Goal: Information Seeking & Learning: Learn about a topic

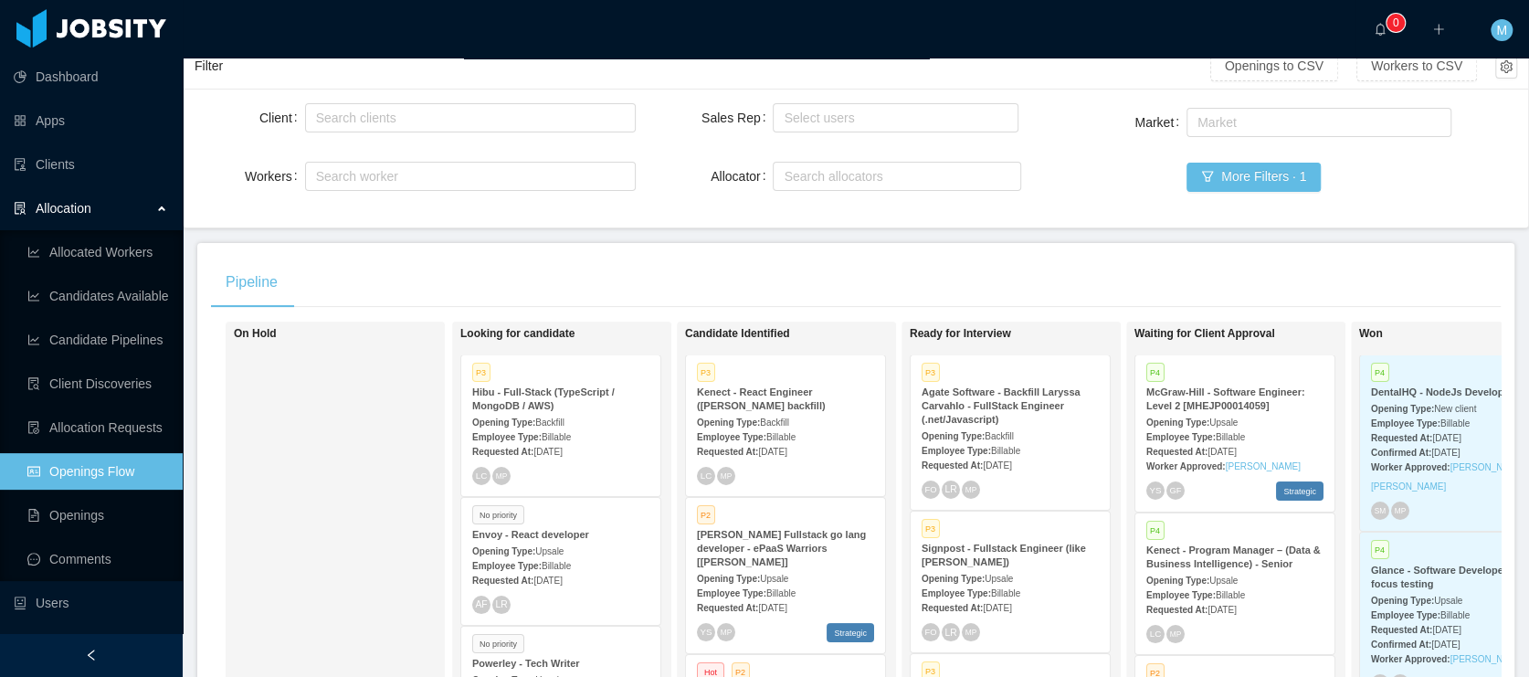
scroll to position [313, 0]
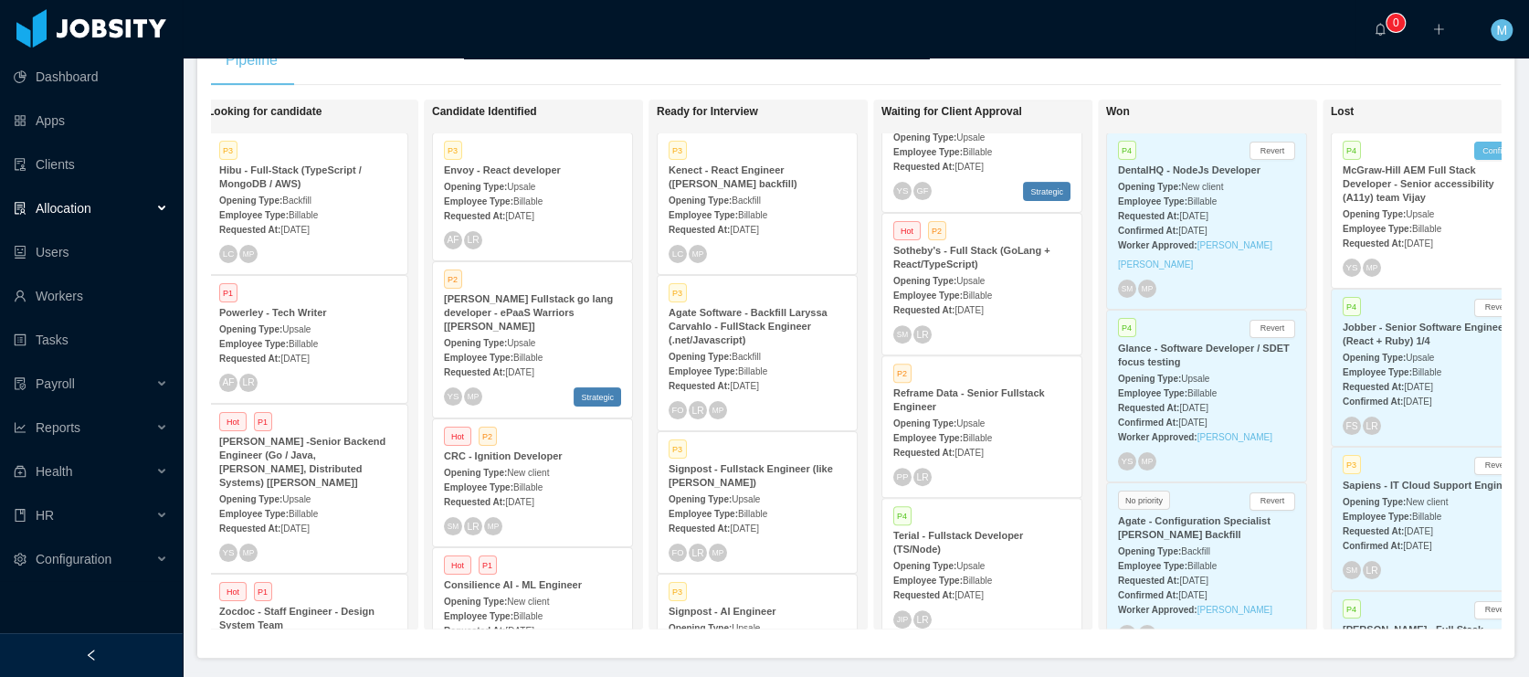
scroll to position [0, 335]
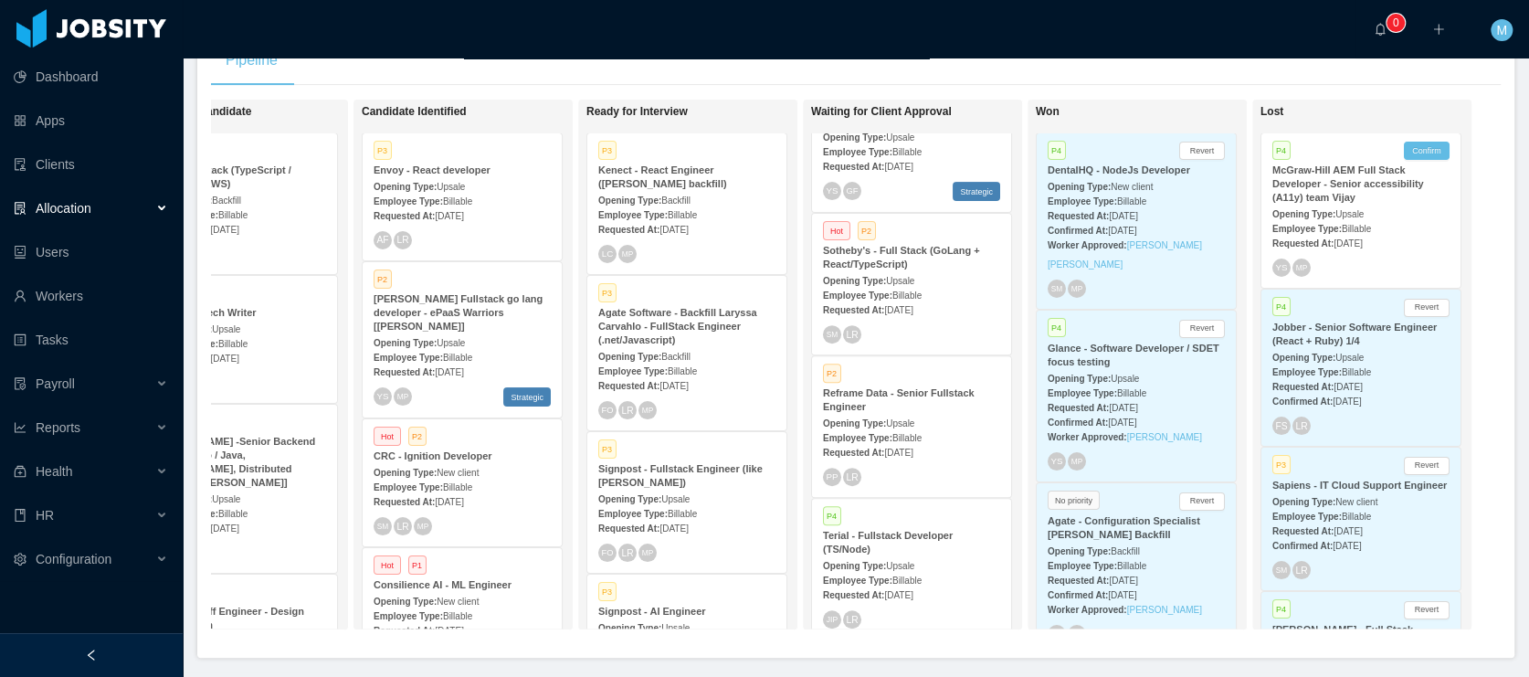
click at [1116, 183] on span "New client" at bounding box center [1131, 187] width 42 height 10
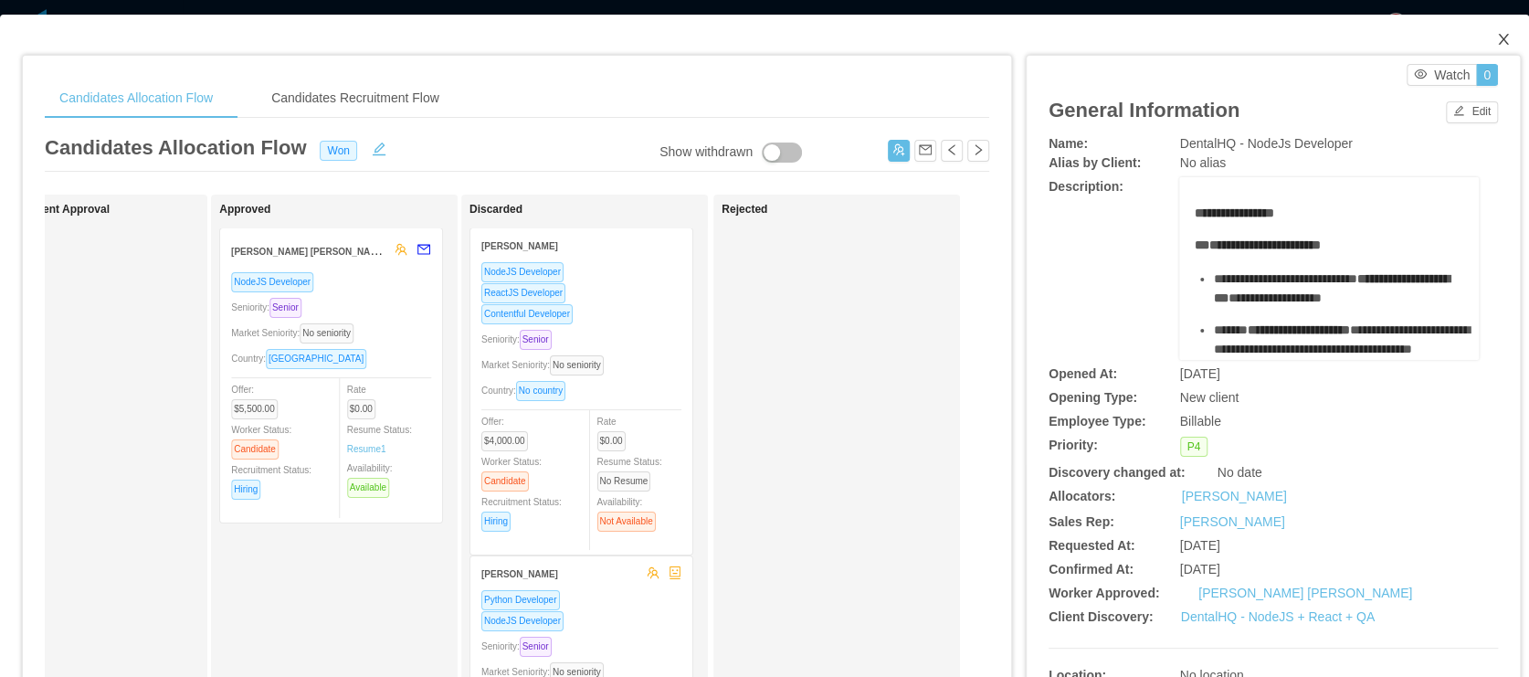
click at [1496, 37] on icon "icon: close" at bounding box center [1503, 39] width 15 height 15
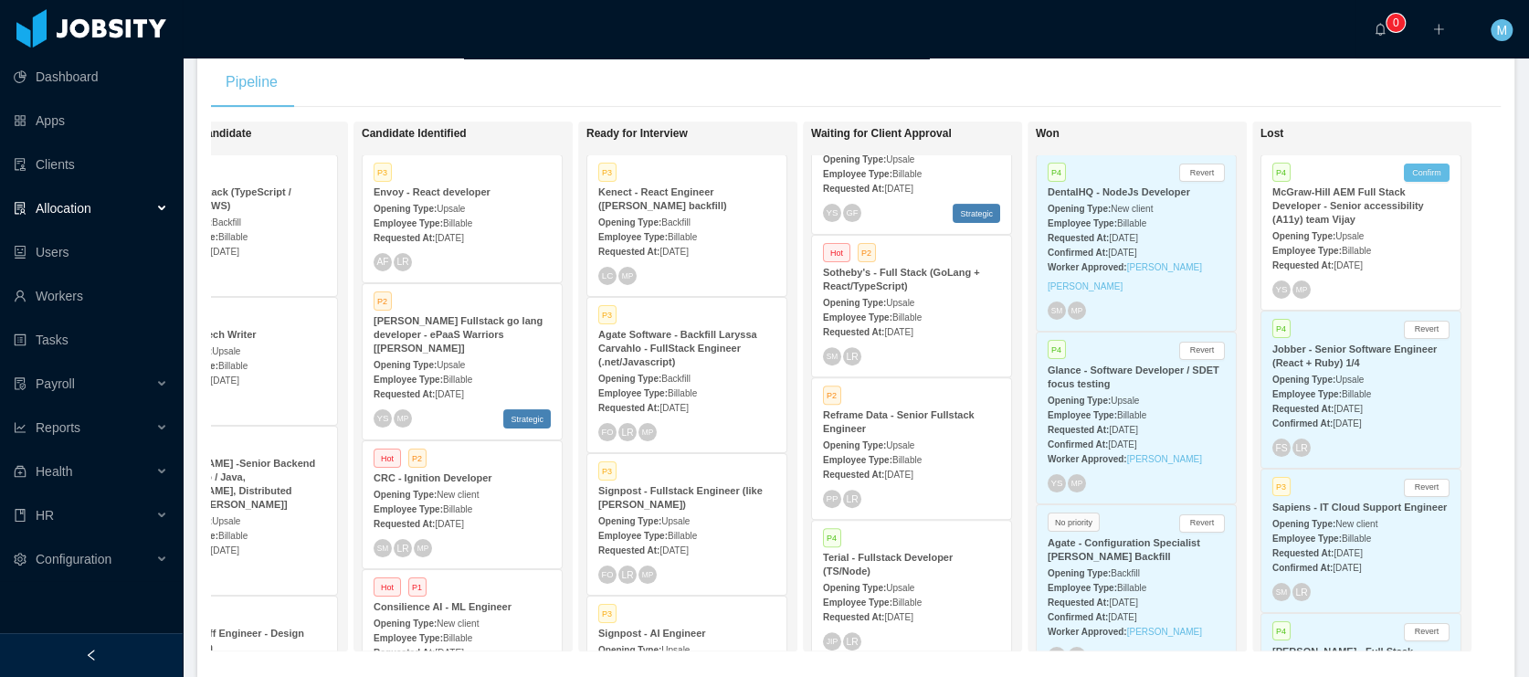
scroll to position [31, 0]
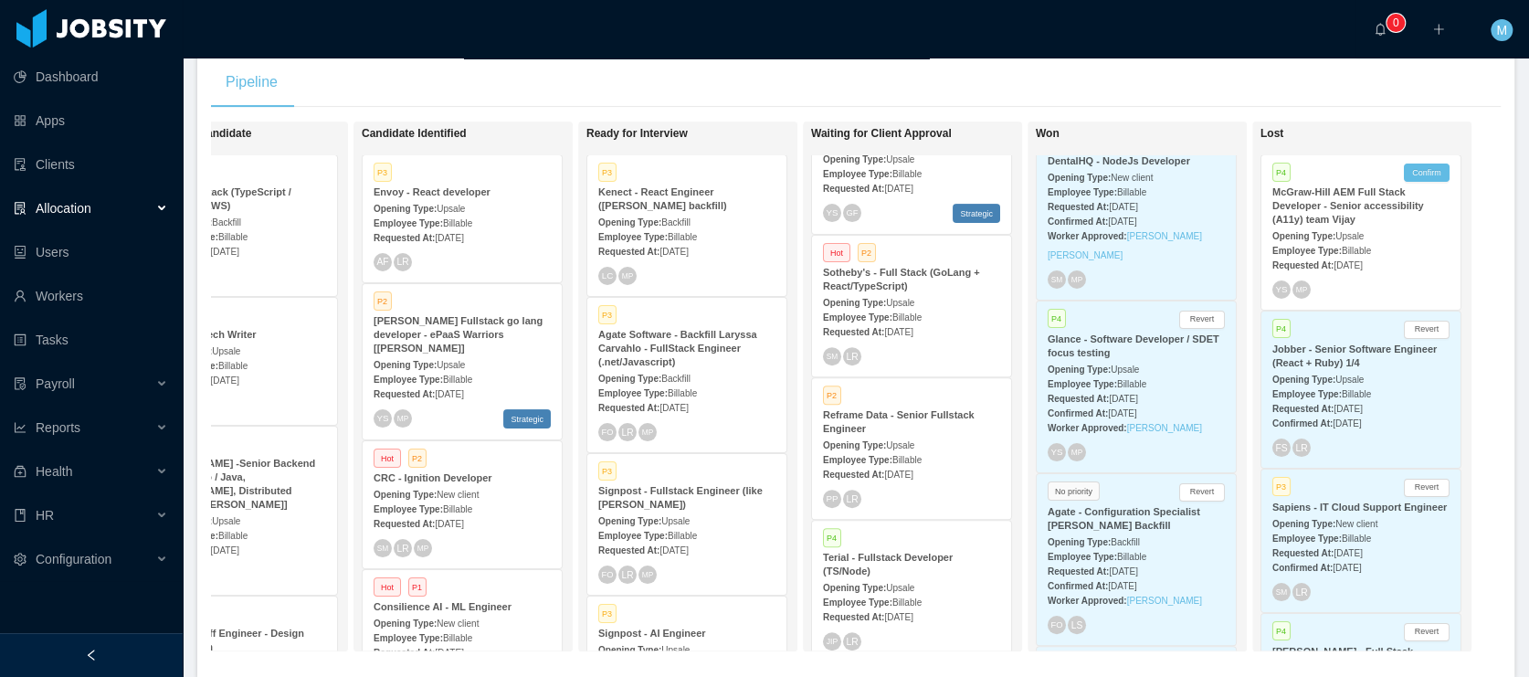
click at [1072, 333] on strong "Glance - Software Developer / SDET focus testing" at bounding box center [1133, 345] width 172 height 25
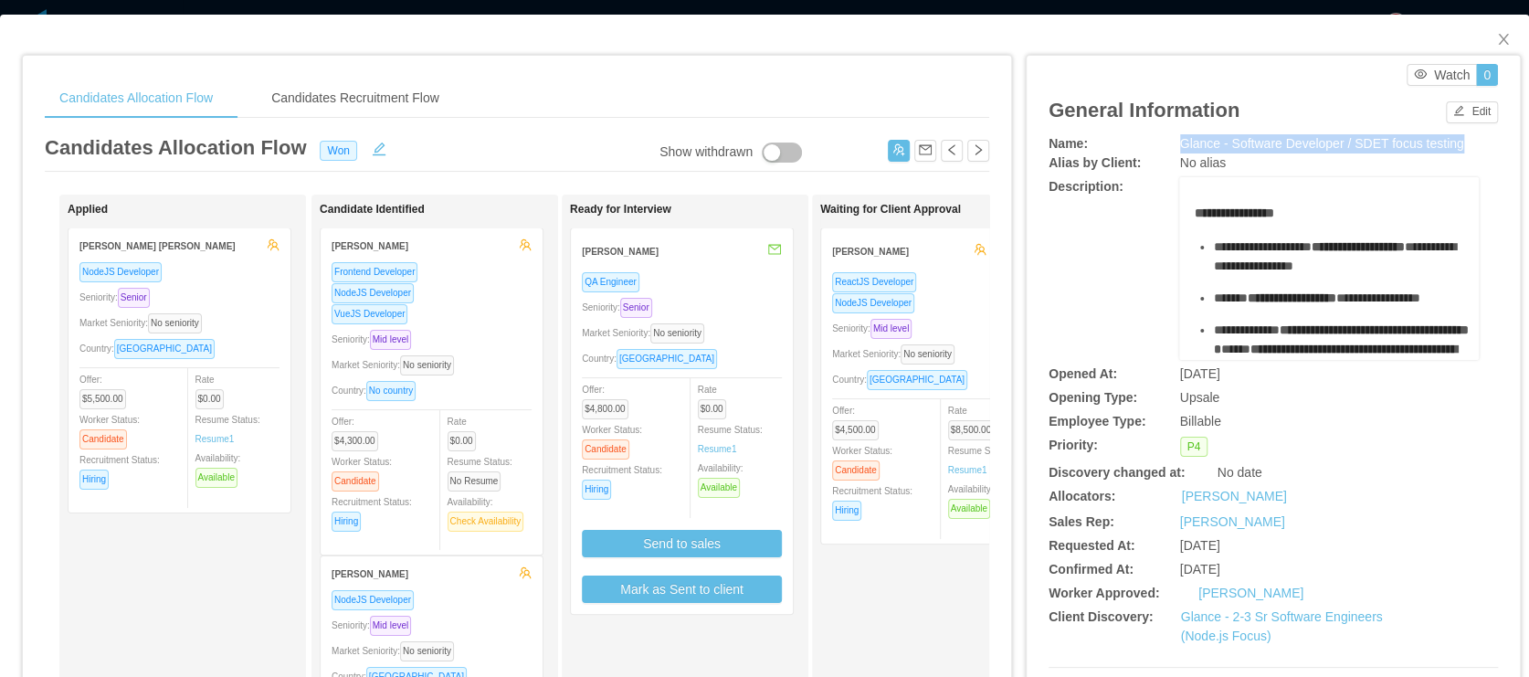
drag, startPoint x: 1169, startPoint y: 148, endPoint x: 1477, endPoint y: 141, distance: 307.8
click at [1477, 141] on div "Name: Glance - Software Developer / SDET focus testing" at bounding box center [1272, 143] width 449 height 19
copy span "Glance - Software Developer / SDET focus testing"
click at [1490, 29] on span "Close" at bounding box center [1502, 40] width 51 height 51
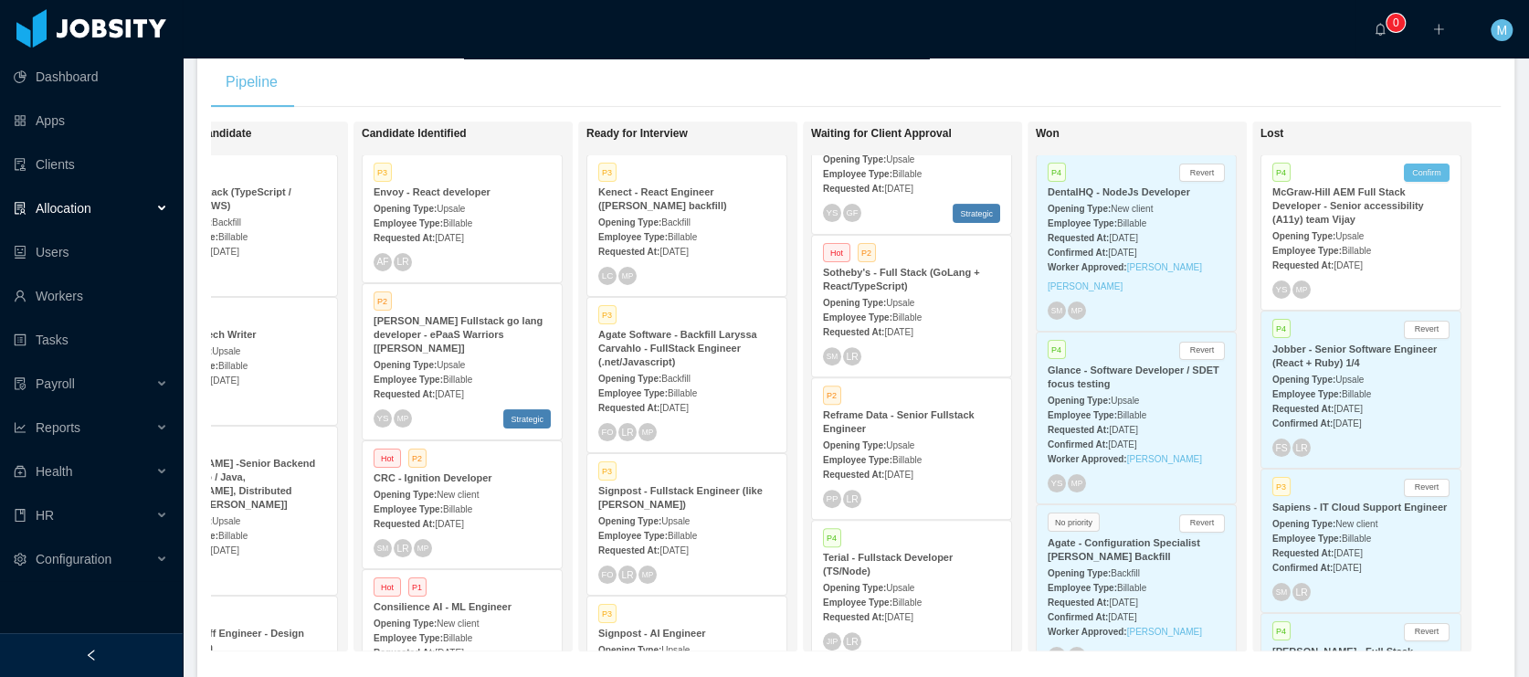
click at [1100, 198] on div "Opening Type: New client" at bounding box center [1135, 207] width 177 height 19
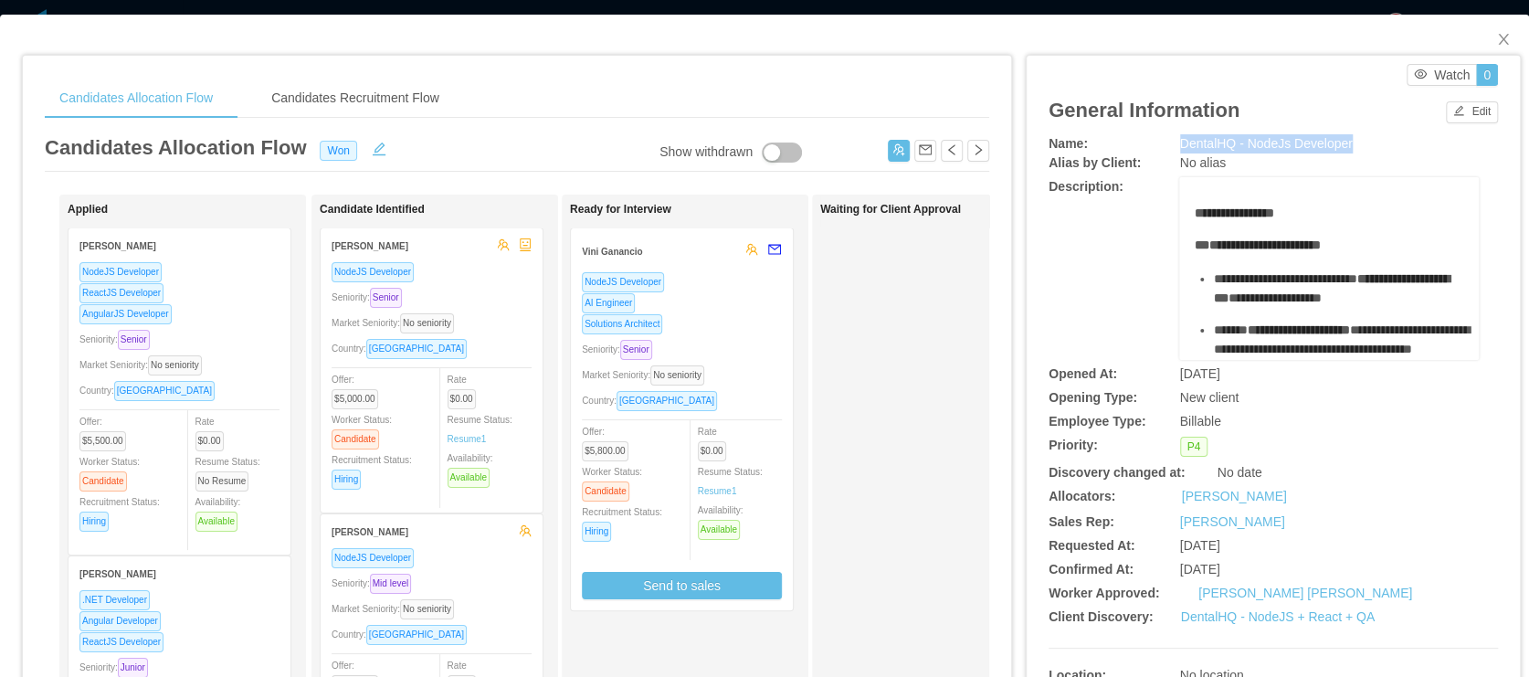
drag, startPoint x: 1359, startPoint y: 143, endPoint x: 1168, endPoint y: 142, distance: 190.8
click at [1168, 142] on div "Name: DentalHQ - NodeJs Developer" at bounding box center [1272, 143] width 449 height 19
copy div "DentalHQ - NodeJs Developer"
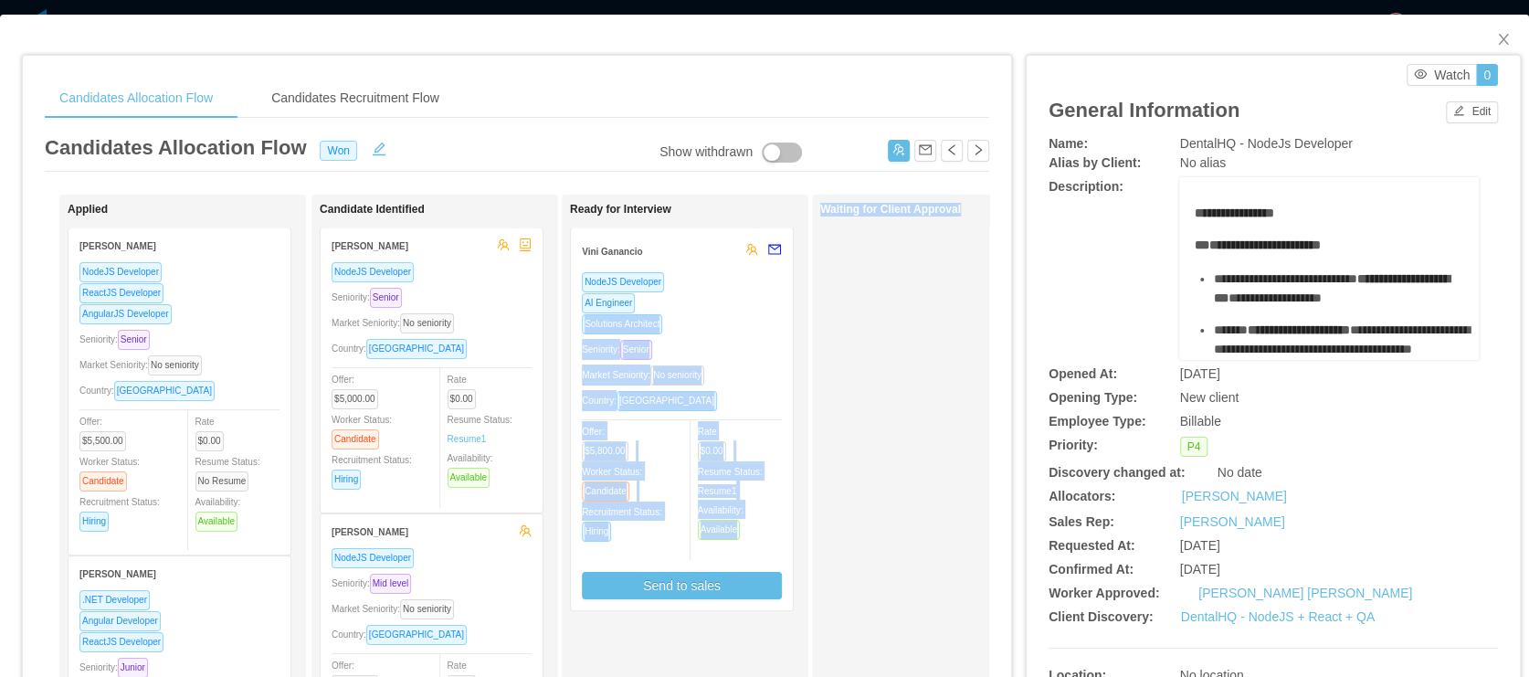
drag, startPoint x: 894, startPoint y: 296, endPoint x: 715, endPoint y: 394, distance: 203.9
click at [735, 303] on div "Applied Alexandre Brandizzi NodeJS Developer ReactJS Developer AngularJS Develo…" at bounding box center [517, 658] width 944 height 928
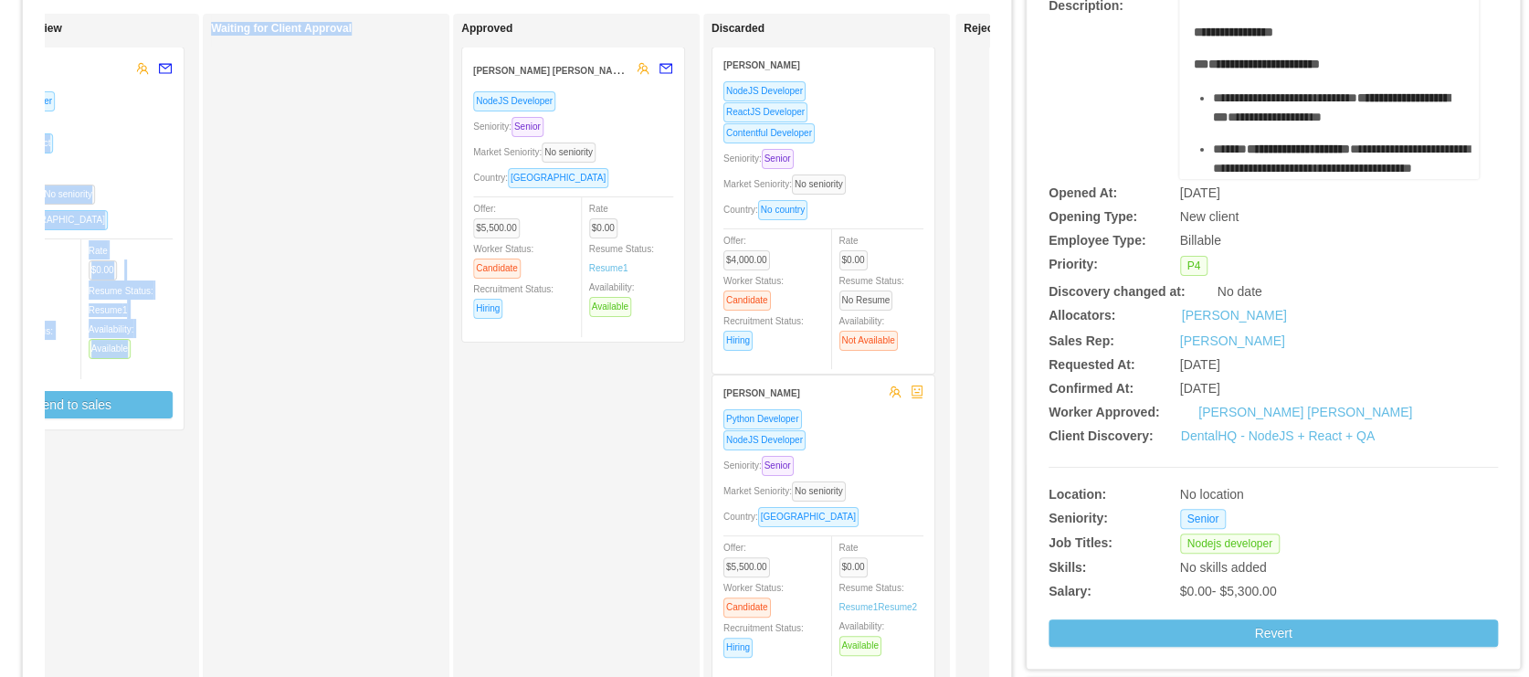
scroll to position [170, 0]
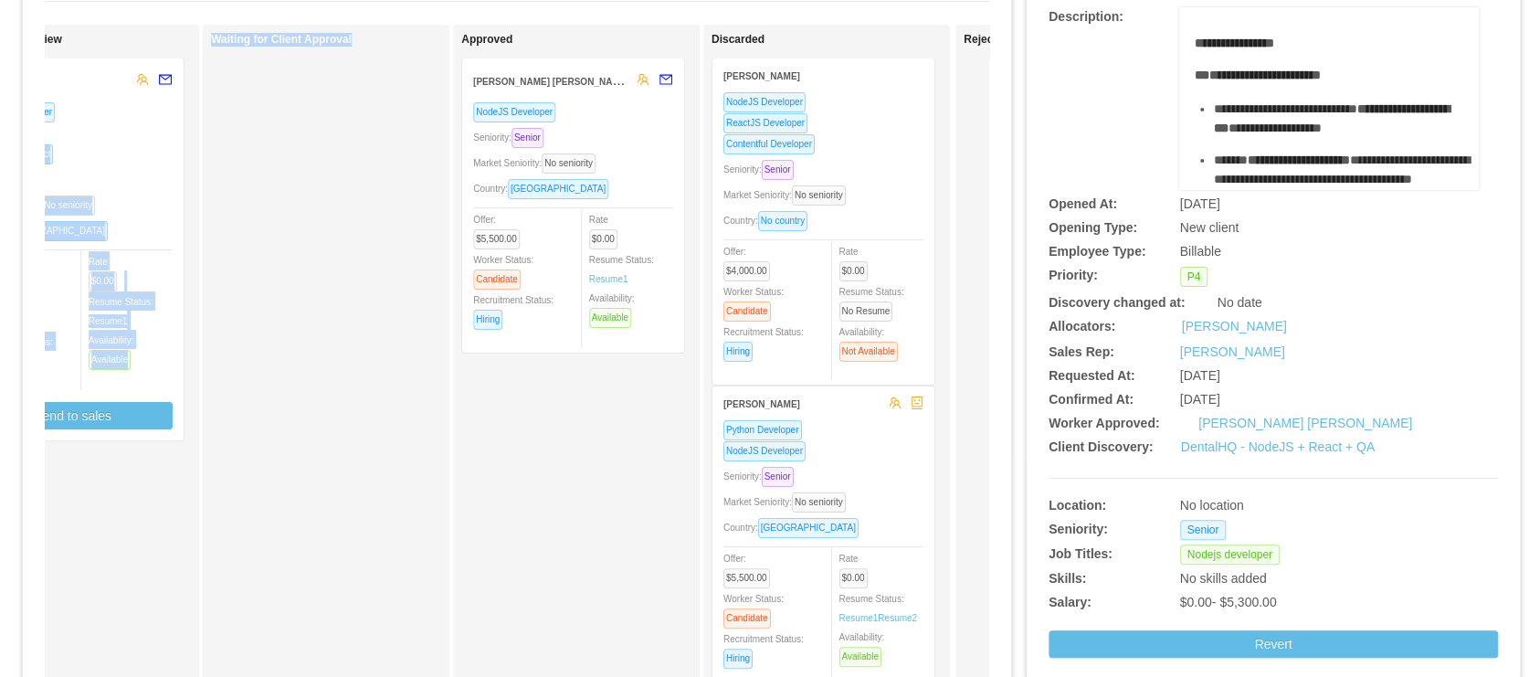
click at [858, 171] on div "Seniority: Senior" at bounding box center [823, 169] width 200 height 21
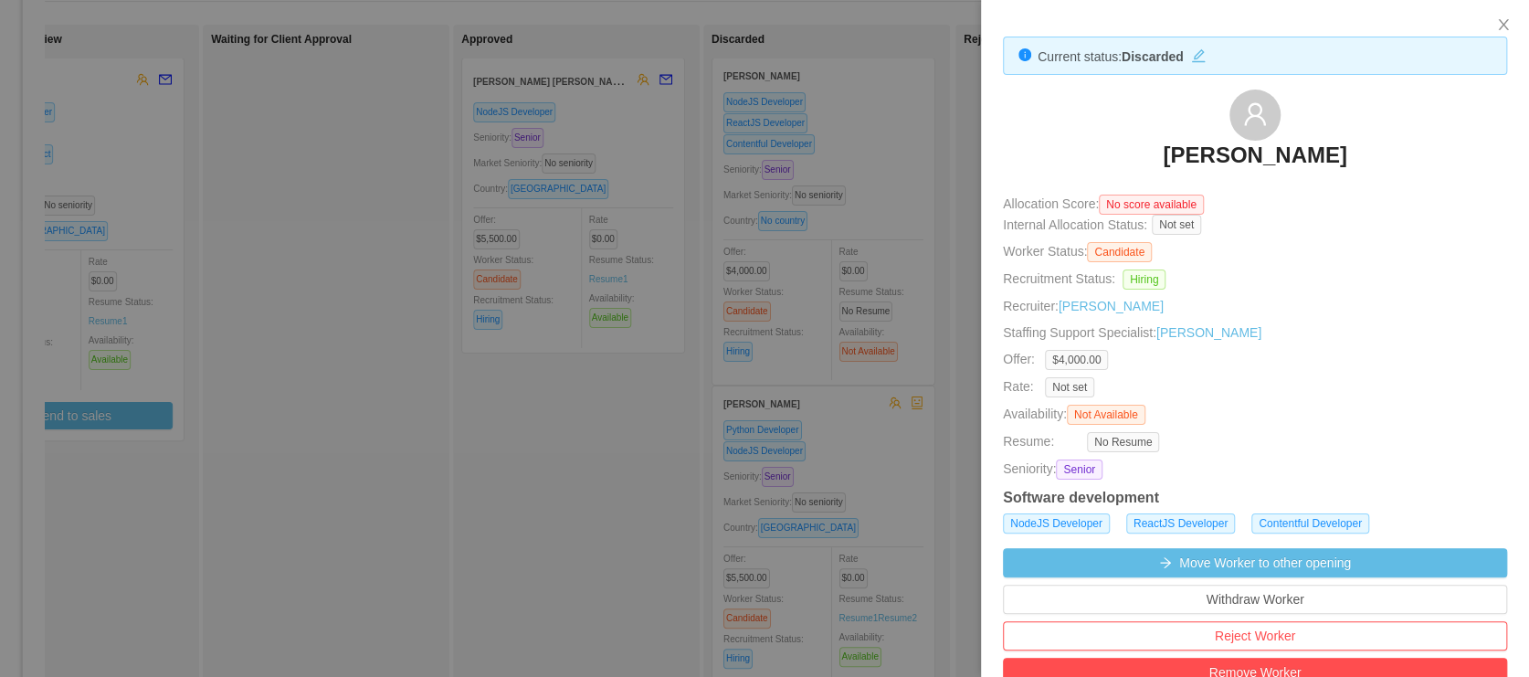
click at [843, 139] on div at bounding box center [764, 338] width 1529 height 677
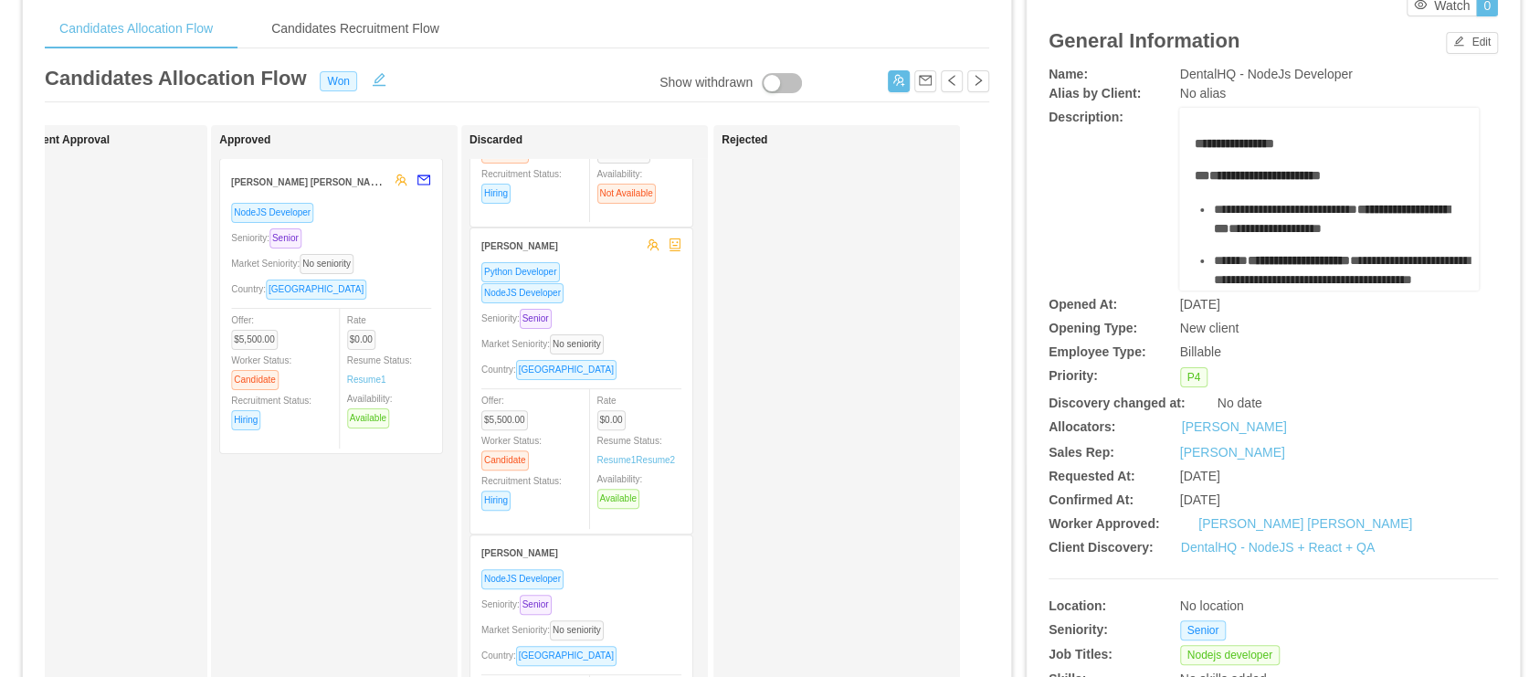
scroll to position [0, 0]
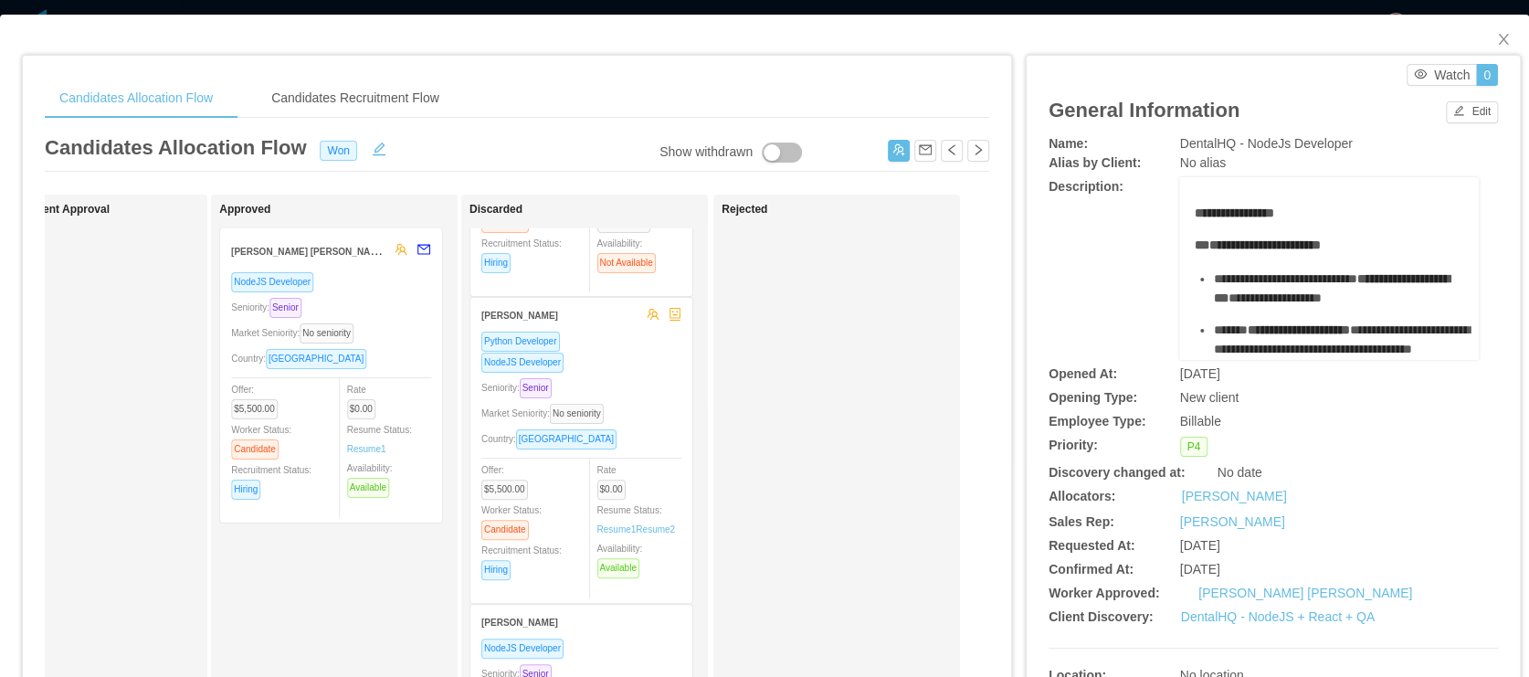
click at [288, 253] on strong "Gustavo Diogo Silva" at bounding box center [309, 250] width 156 height 15
drag, startPoint x: 1355, startPoint y: 142, endPoint x: 1170, endPoint y: 144, distance: 185.4
click at [1180, 144] on div "DentalHQ - NodeJs Developer" at bounding box center [1330, 143] width 300 height 19
copy span "DentalHQ - NodeJs Developer"
click at [1496, 34] on icon "icon: close" at bounding box center [1503, 39] width 15 height 15
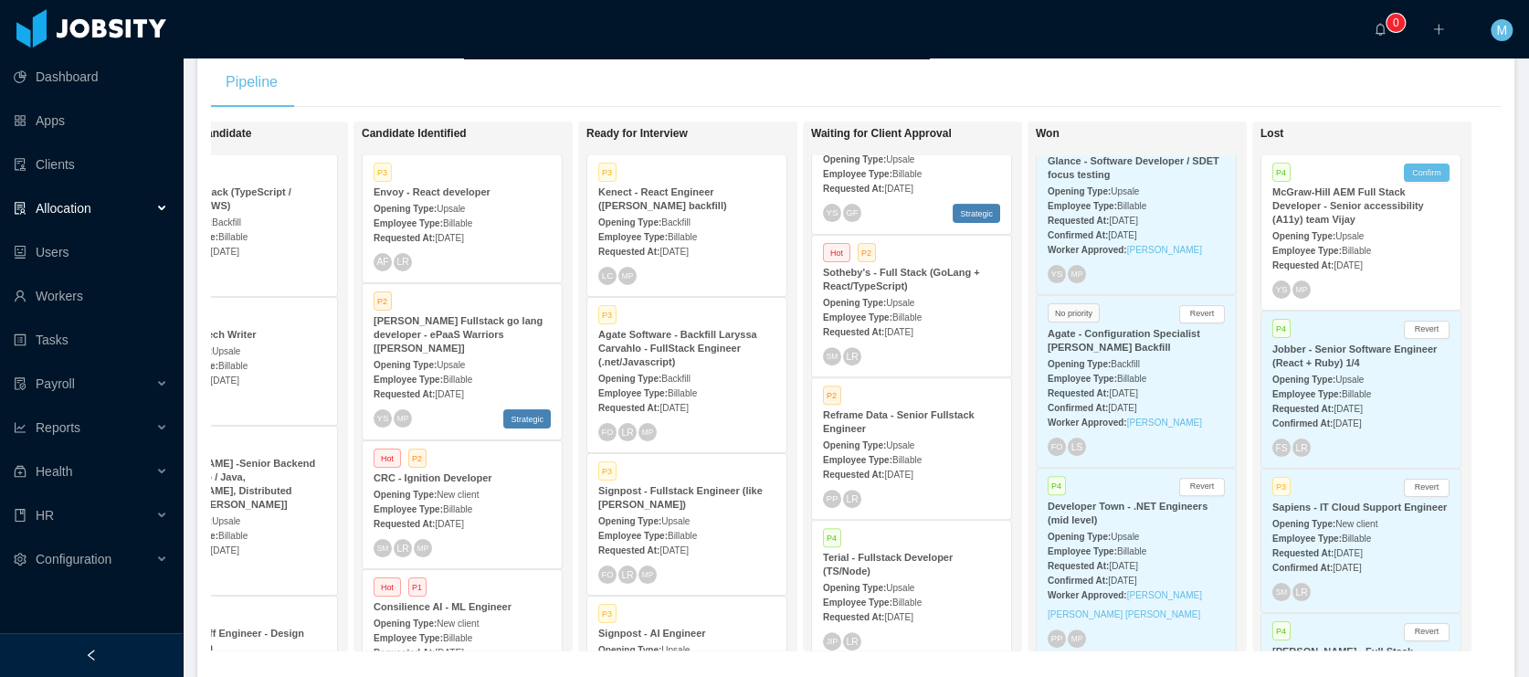
scroll to position [240, 0]
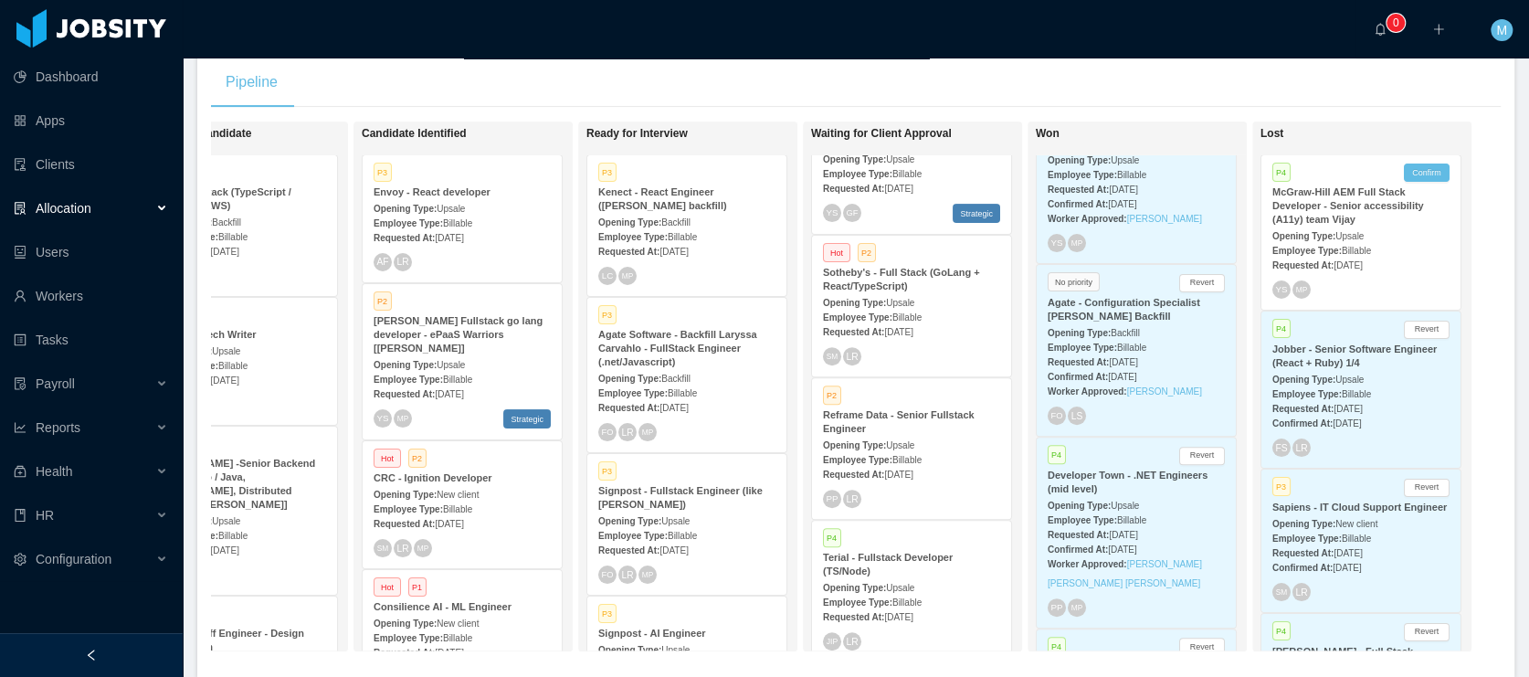
click at [1109, 468] on div "Developer Town - .NET Engineers (mid level)" at bounding box center [1135, 481] width 177 height 27
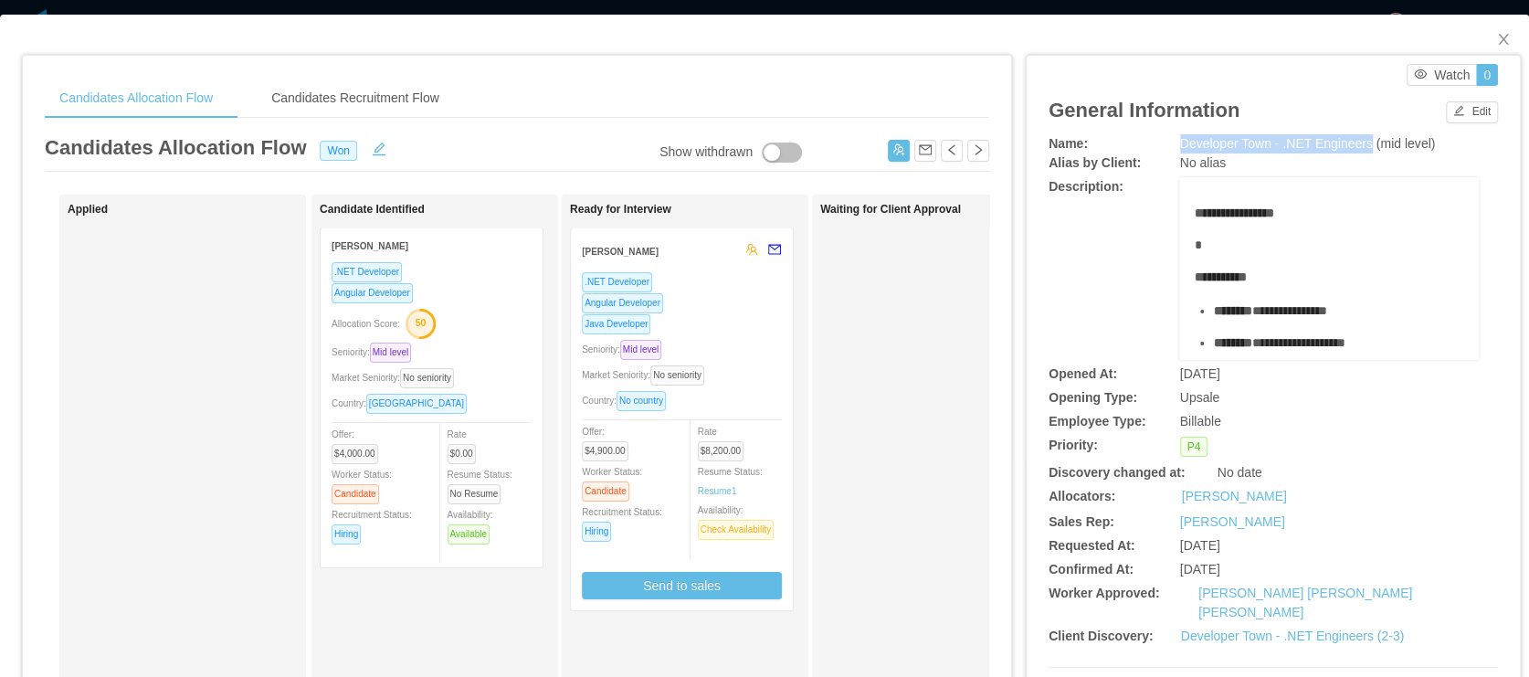
drag, startPoint x: 1169, startPoint y: 145, endPoint x: 1366, endPoint y: 143, distance: 197.2
click at [1366, 143] on span "Developer Town - .NET Engineers (mid level)" at bounding box center [1308, 143] width 256 height 15
copy span "Developer Town - .NET Engineers"
click at [1496, 34] on icon "icon: close" at bounding box center [1503, 39] width 15 height 15
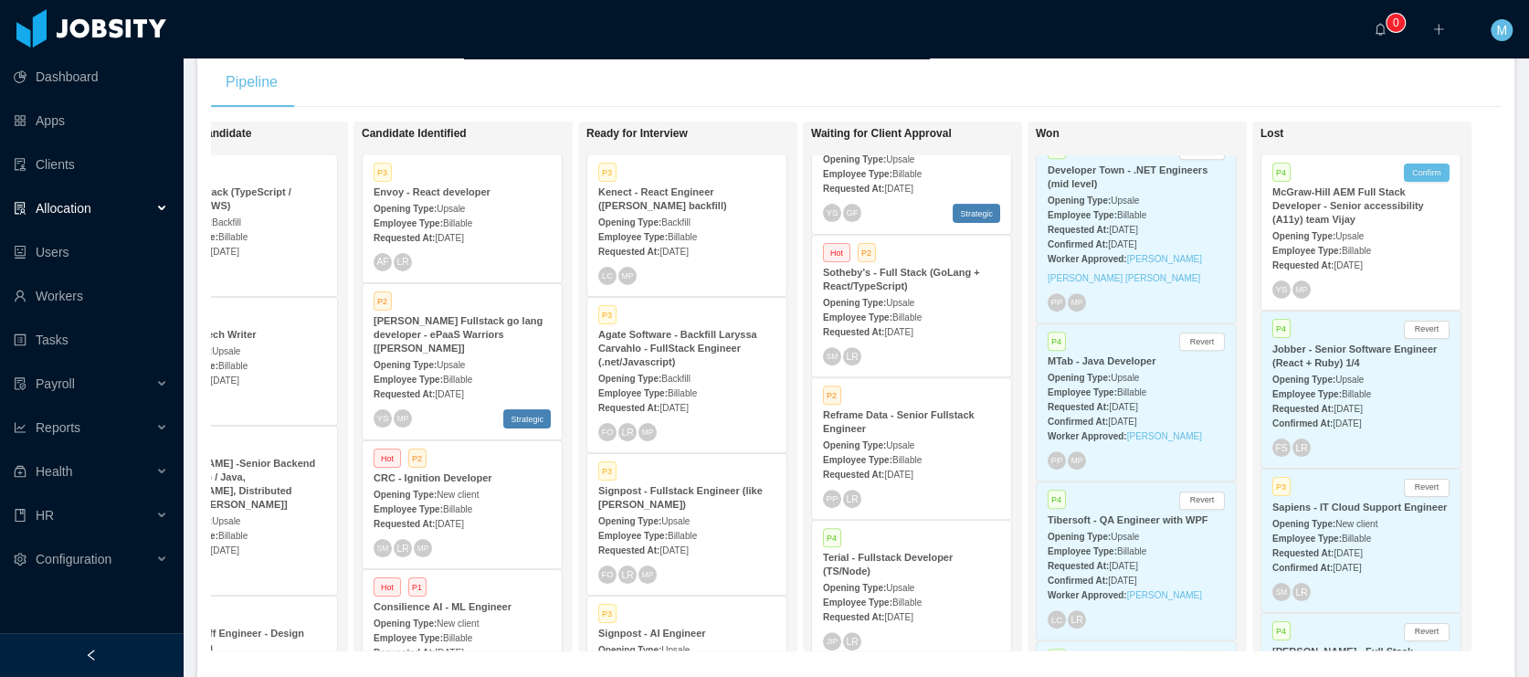
scroll to position [591, 0]
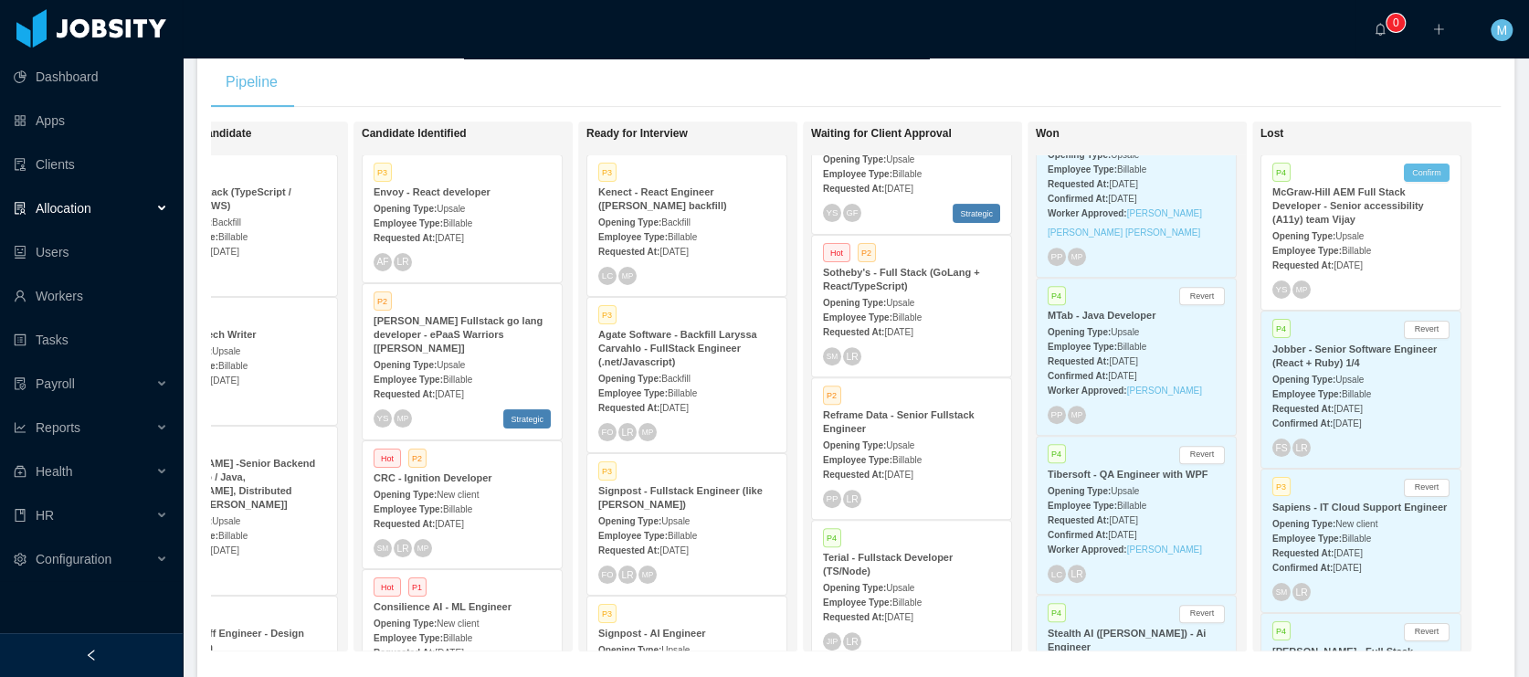
click at [1123, 495] on div "Employee Type: Billable" at bounding box center [1135, 504] width 177 height 19
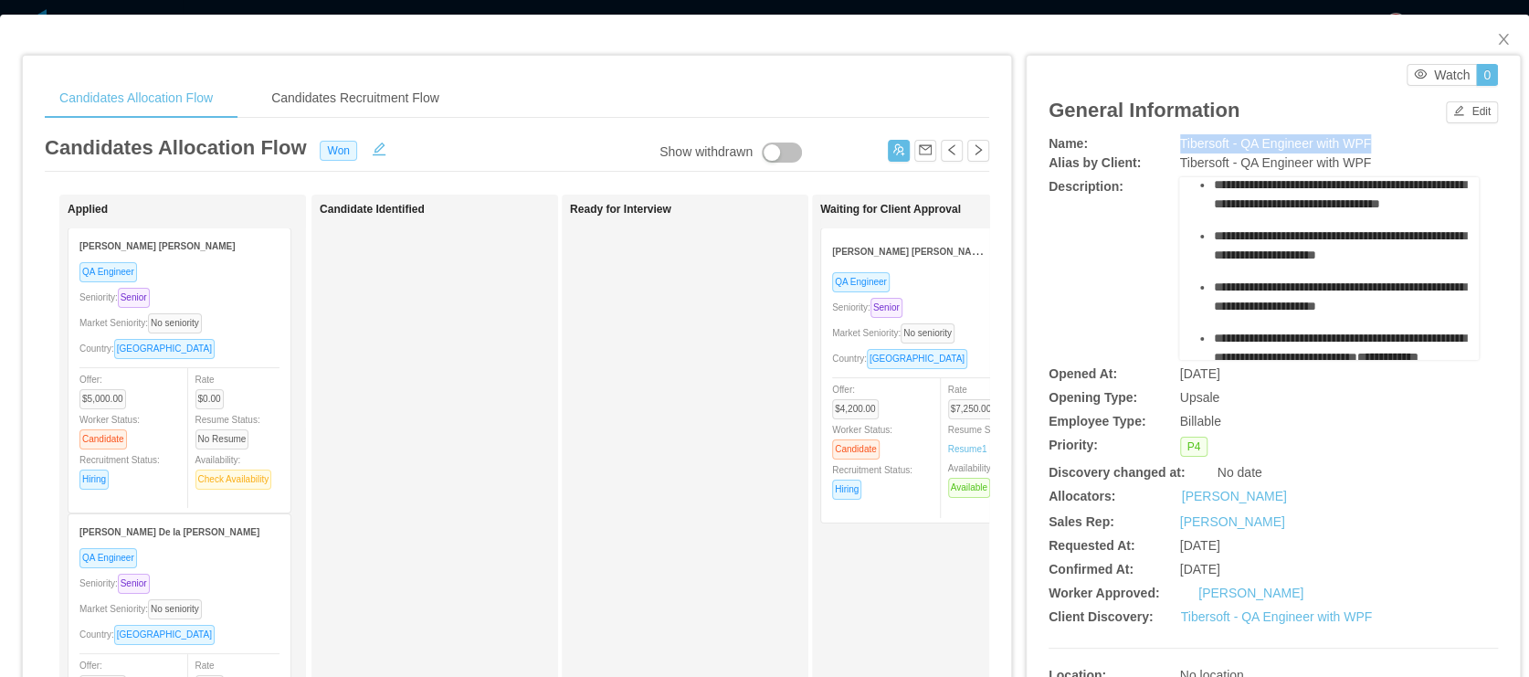
drag, startPoint x: 1382, startPoint y: 142, endPoint x: 1164, endPoint y: 151, distance: 218.4
click at [1164, 151] on div "Name: Tibersoft - QA Engineer with WPF" at bounding box center [1272, 143] width 449 height 19
copy div "Tibersoft - QA Engineer with WPF"
click at [1489, 28] on span "Close" at bounding box center [1502, 40] width 51 height 51
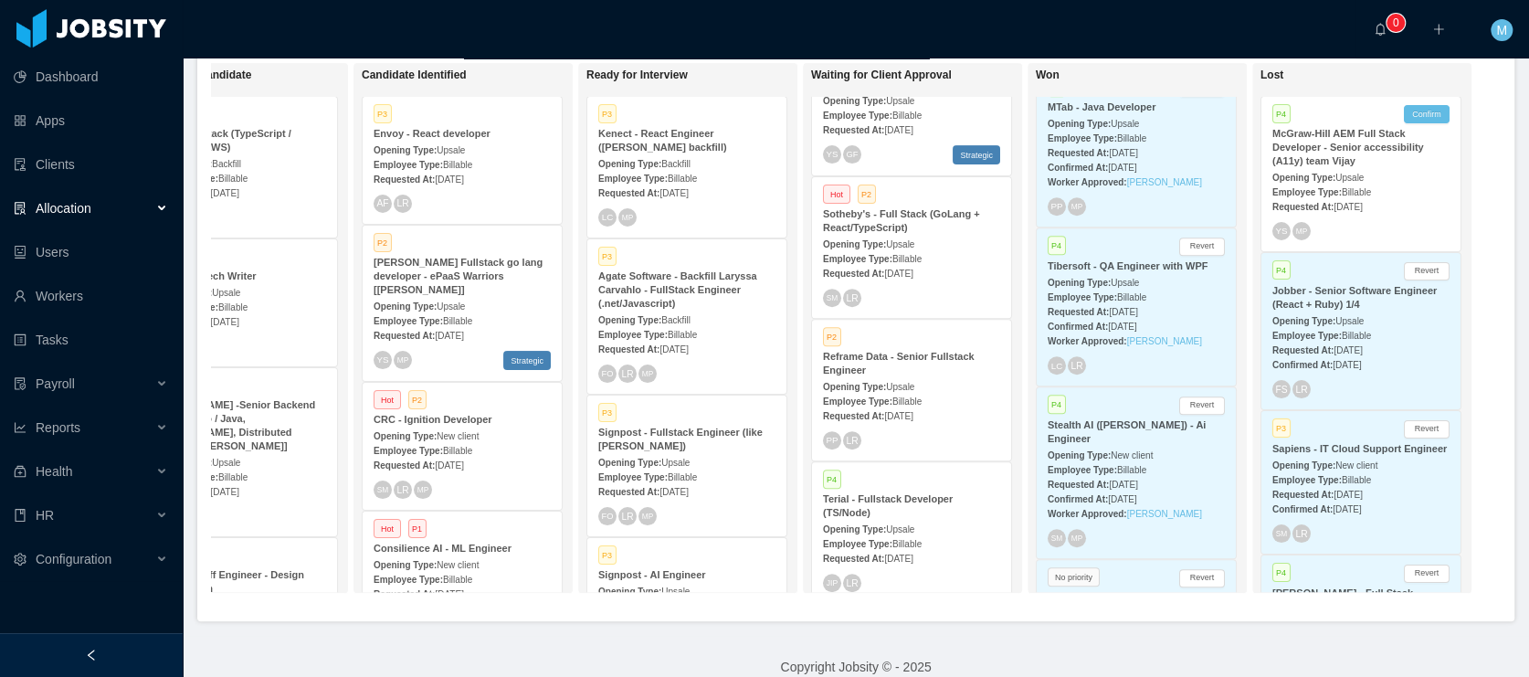
scroll to position [772, 0]
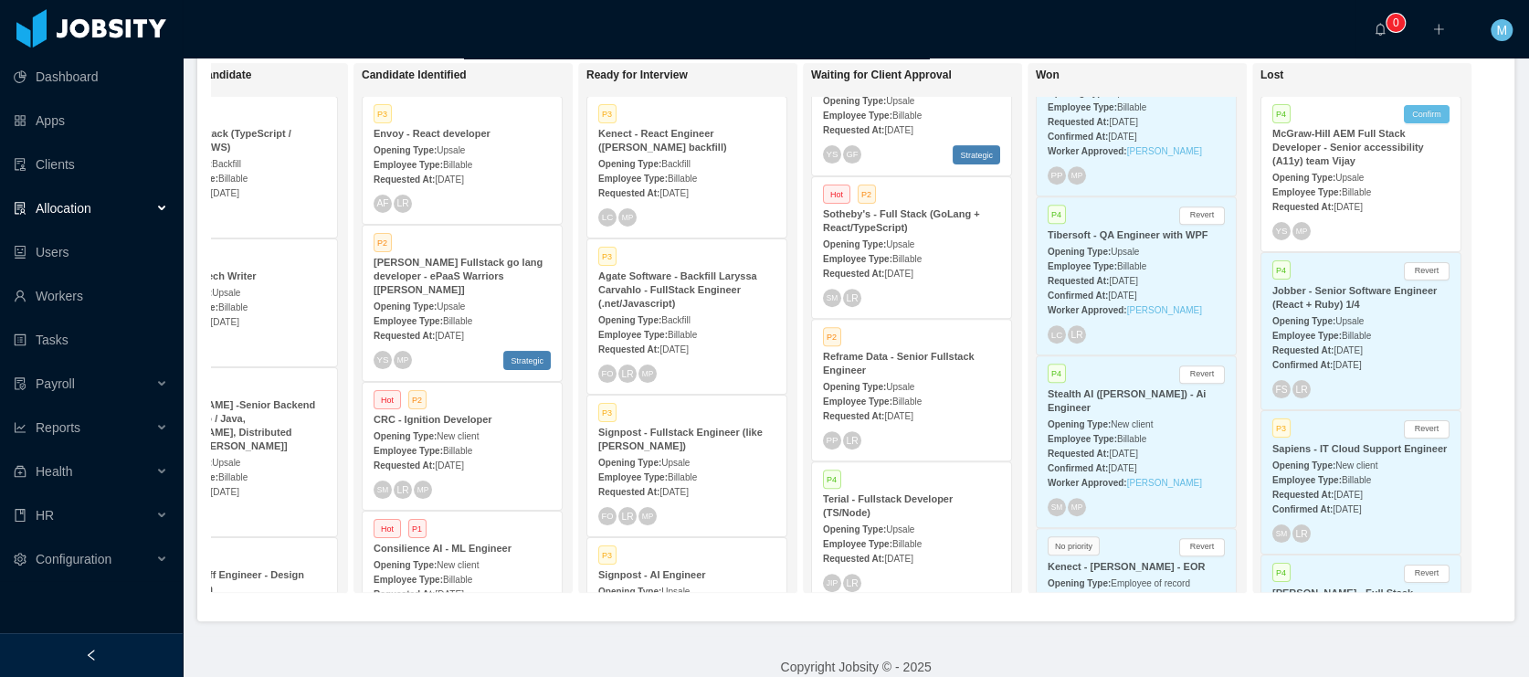
click at [1098, 367] on div "P4 Revert" at bounding box center [1135, 375] width 177 height 16
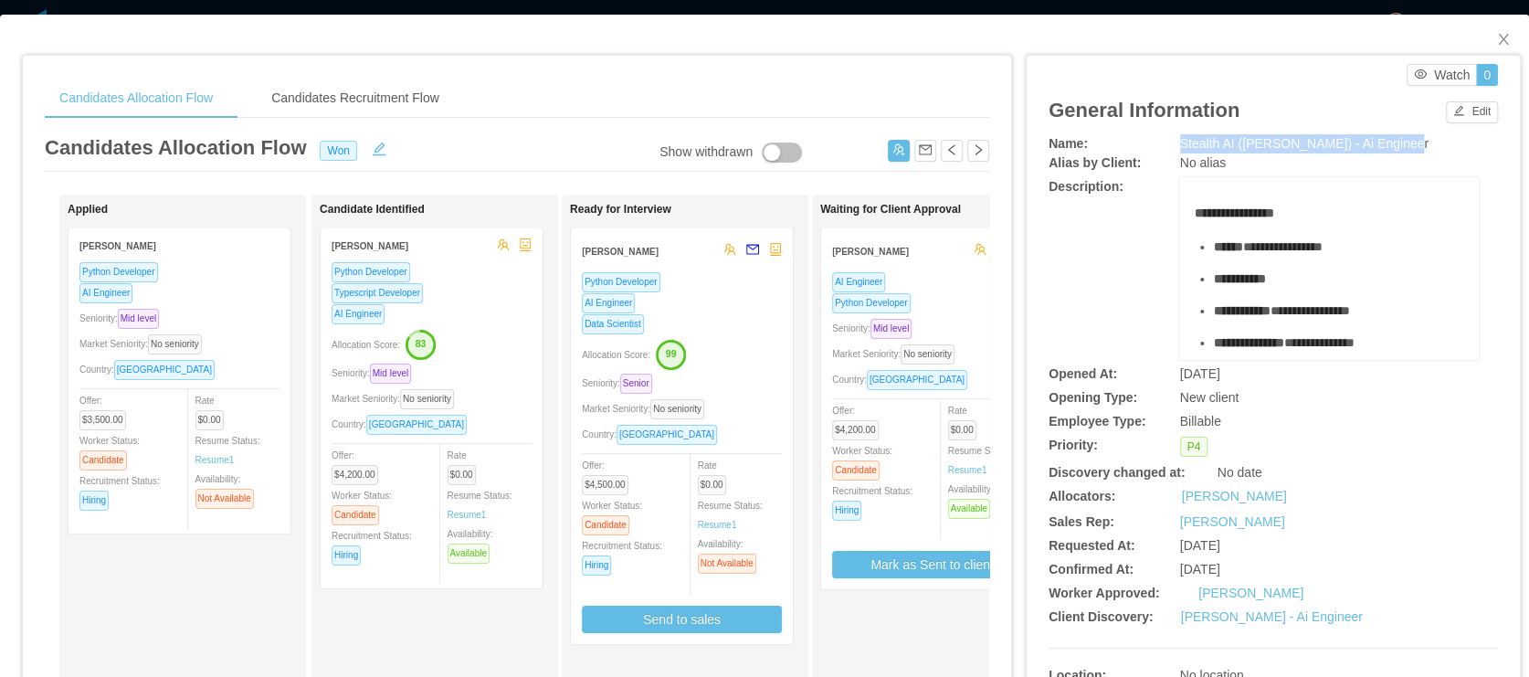
drag, startPoint x: 1171, startPoint y: 145, endPoint x: 1413, endPoint y: 143, distance: 242.0
click at [1413, 143] on div "Stealth AI (Erkang Zheng) - Ai Engineer" at bounding box center [1330, 143] width 300 height 19
copy span "Stealth AI (Erkang Zheng) - Ai Engineer"
click at [1498, 35] on span "Close" at bounding box center [1502, 40] width 51 height 51
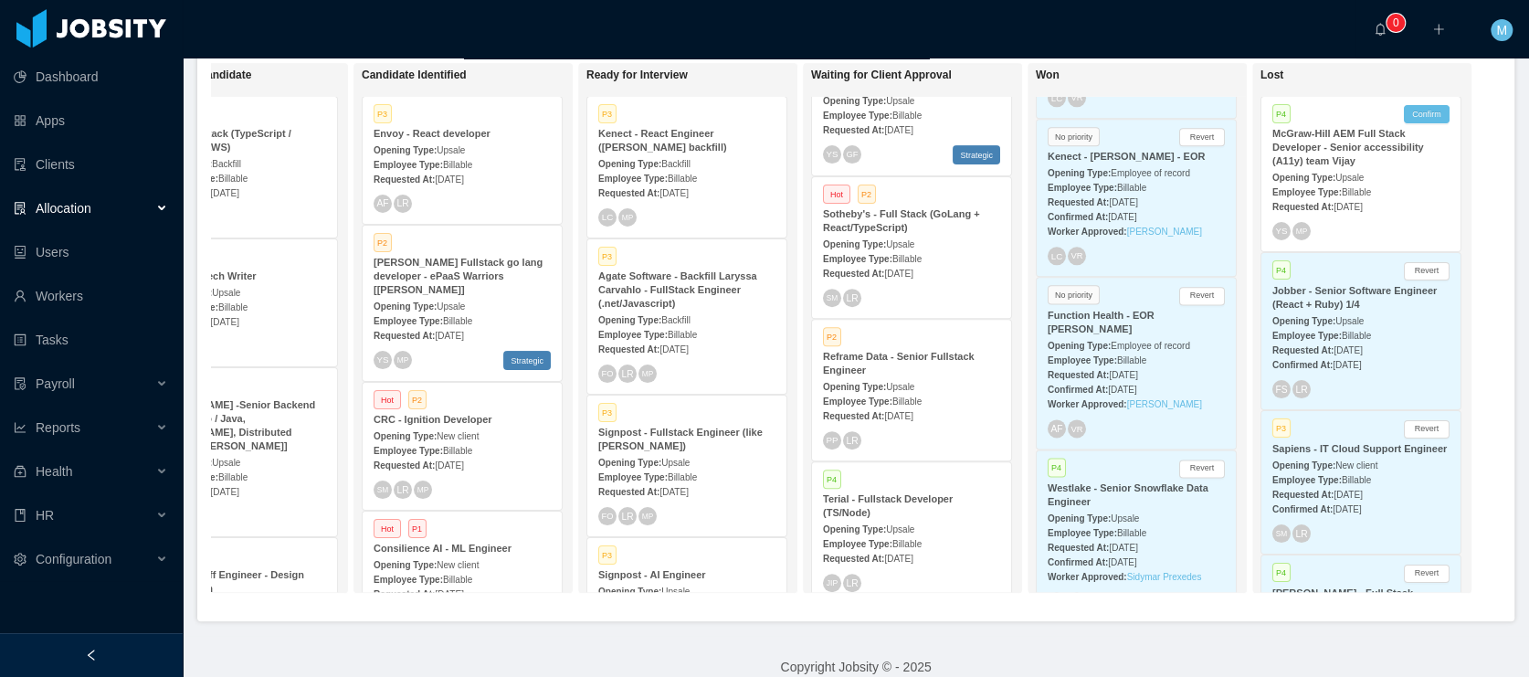
scroll to position [1433, 0]
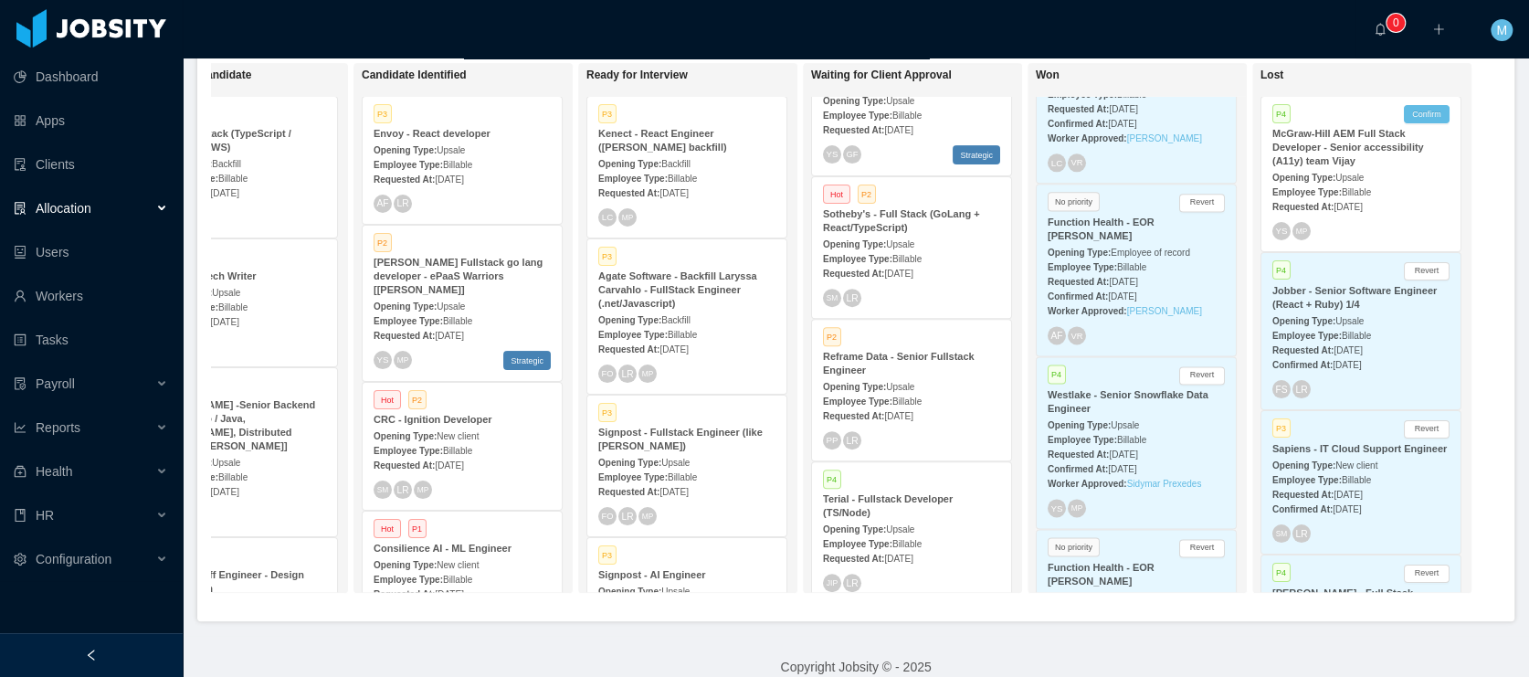
click at [1107, 388] on div "Westlake - Senior Snowflake Data Engineer" at bounding box center [1135, 401] width 177 height 27
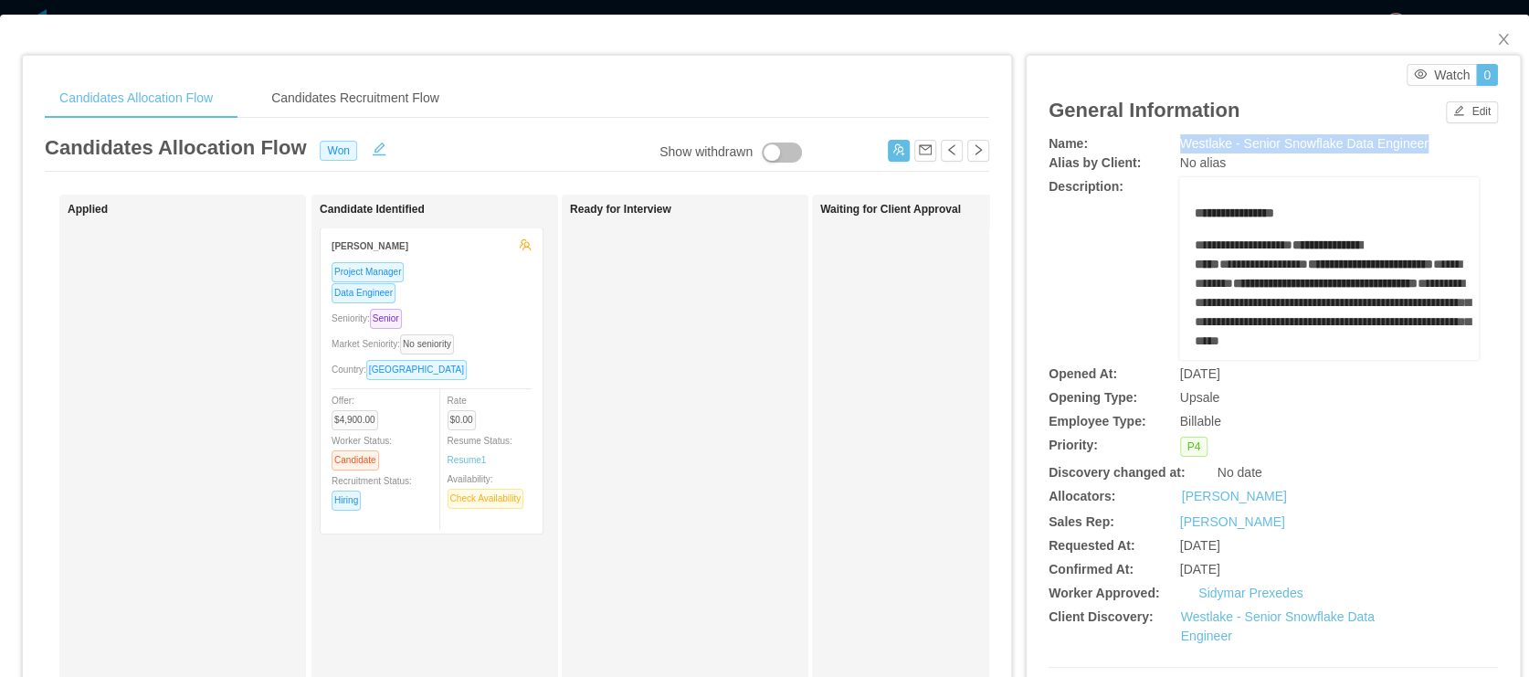
drag, startPoint x: 1435, startPoint y: 142, endPoint x: 1171, endPoint y: 145, distance: 263.9
click at [1180, 145] on div "Westlake - Senior Snowflake Data Engineer" at bounding box center [1330, 143] width 300 height 19
copy span "Westlake - Senior Snowflake Data Engineer"
drag, startPoint x: 1293, startPoint y: 587, endPoint x: 1191, endPoint y: 595, distance: 102.6
click at [1198, 595] on div "Sidymar Prexedes" at bounding box center [1310, 592] width 225 height 19
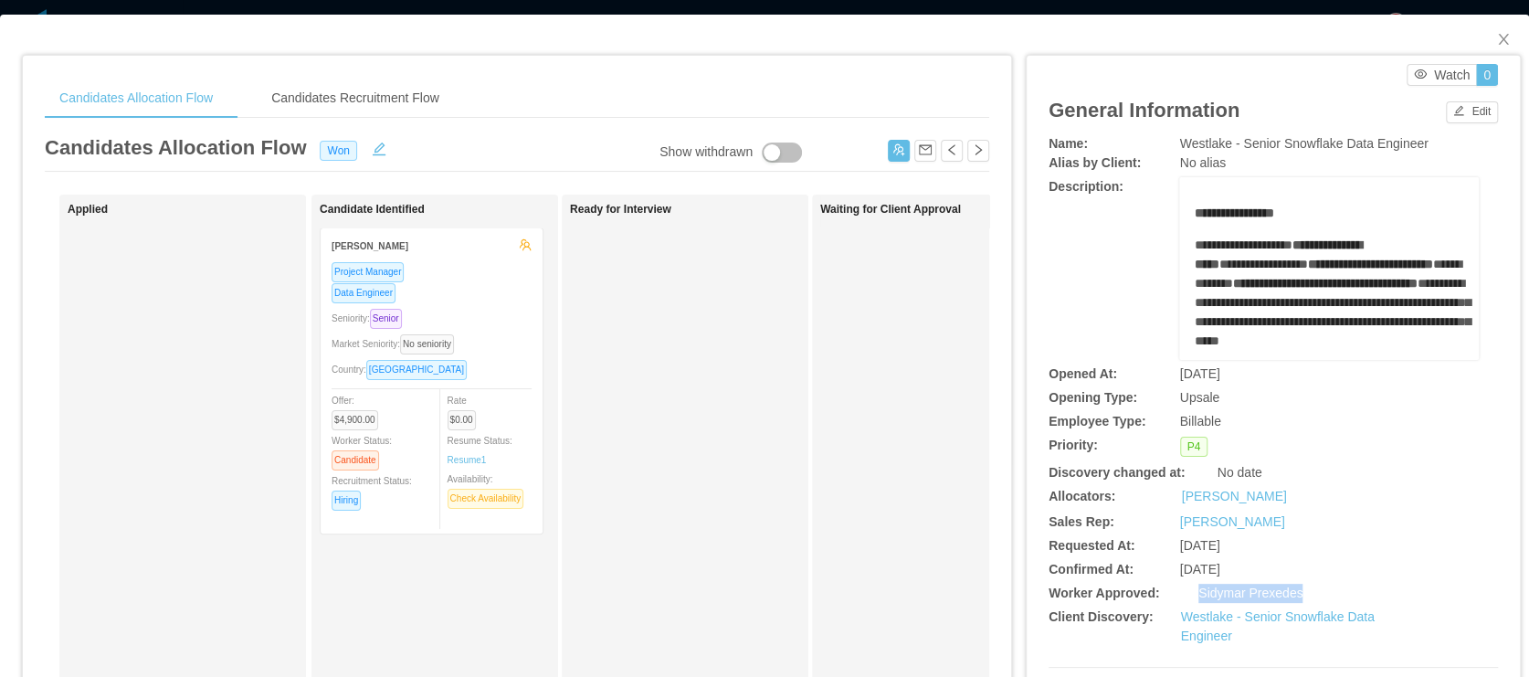
copy link "Sidymar Prexedes"
click at [1496, 39] on icon "icon: close" at bounding box center [1503, 39] width 15 height 15
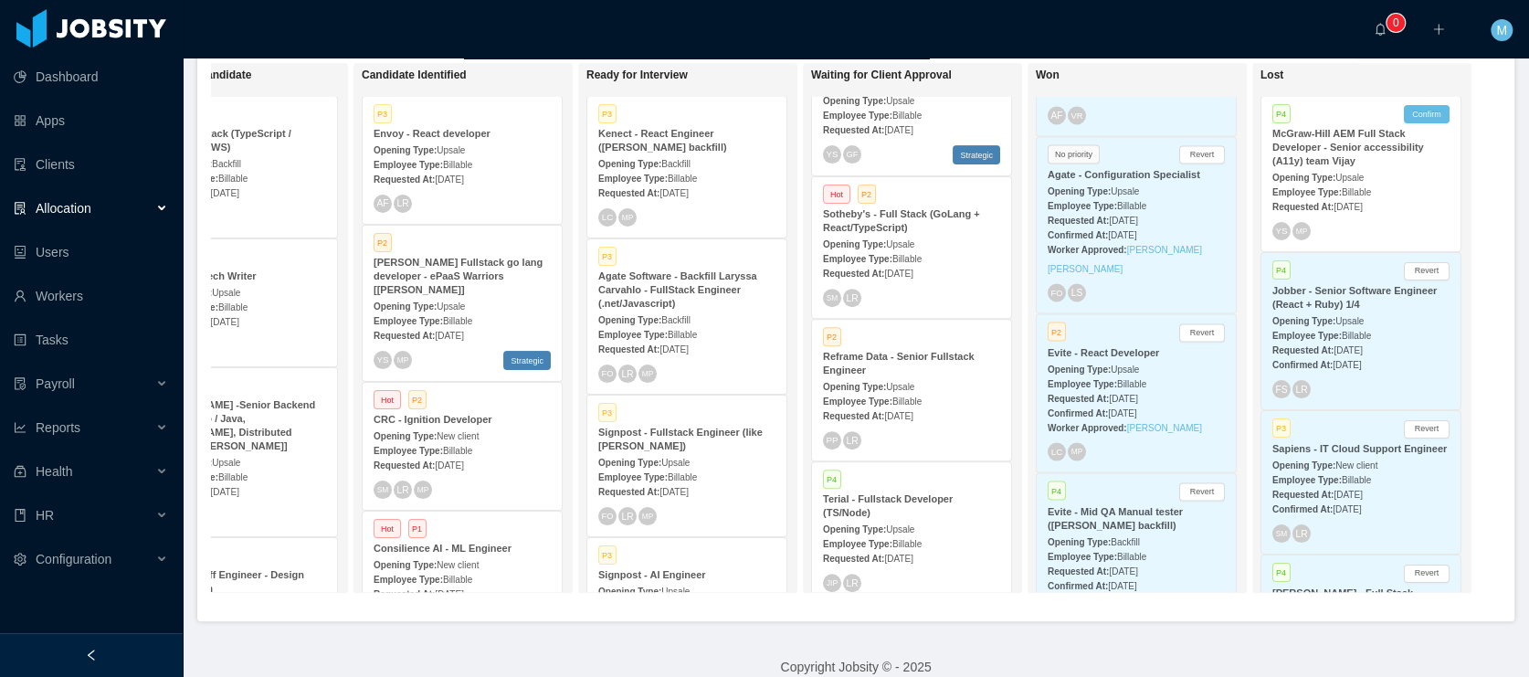
scroll to position [2051, 0]
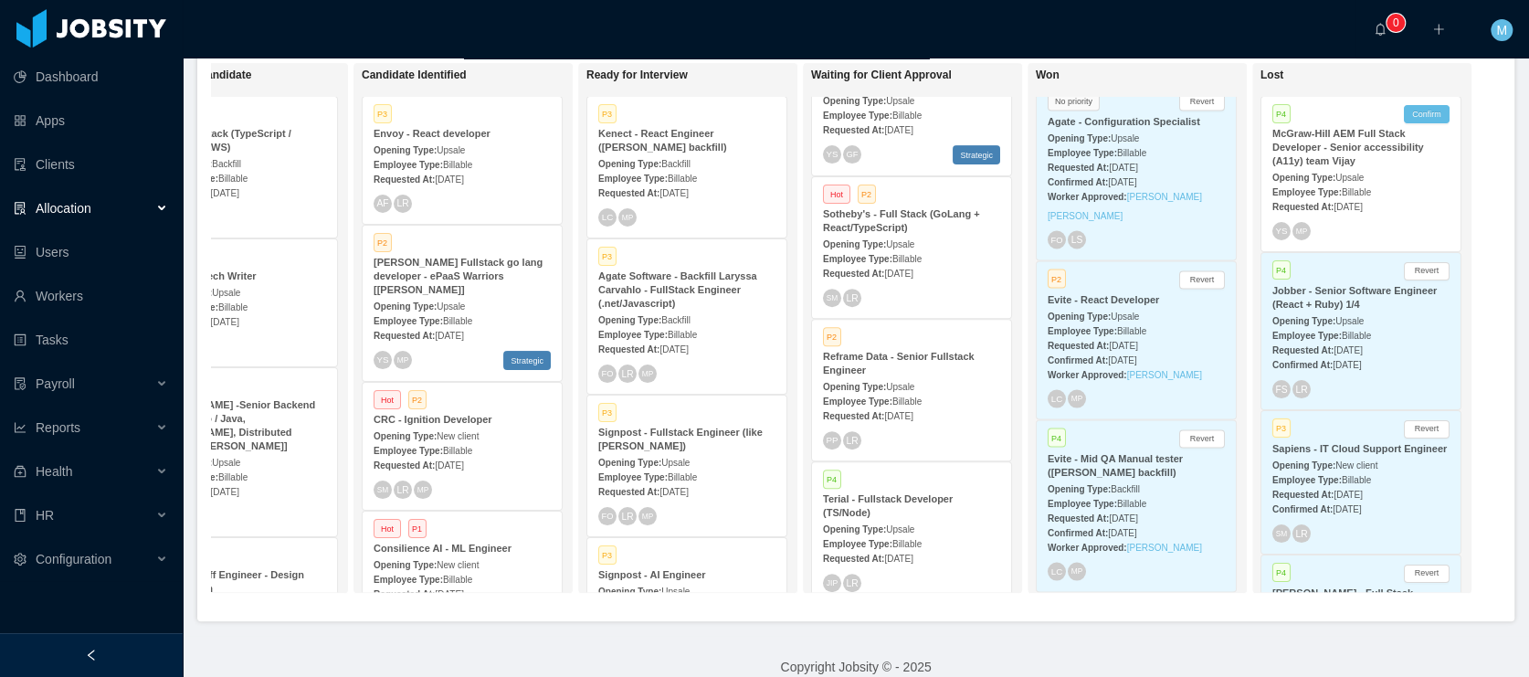
click at [1091, 483] on strong "Opening Type:" at bounding box center [1078, 488] width 63 height 10
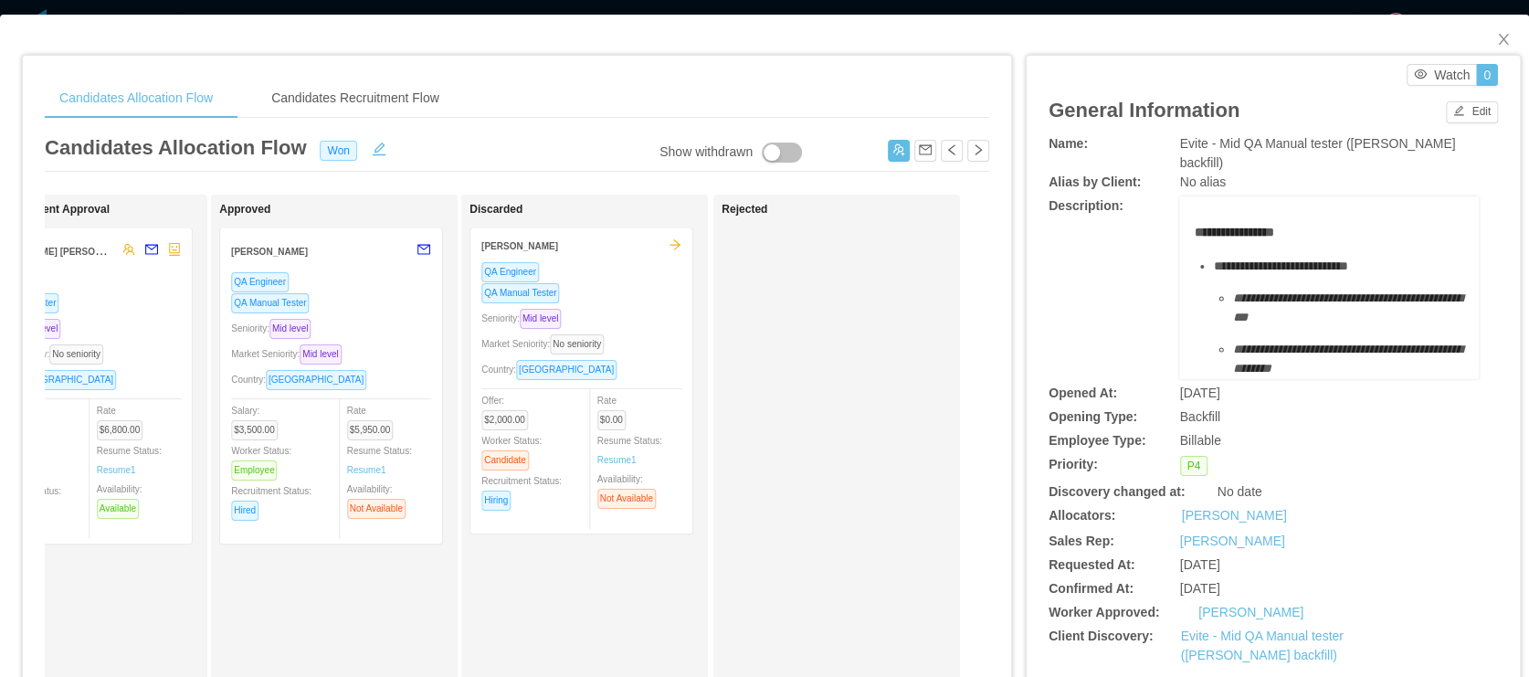
click at [349, 258] on div "Antonia Castells" at bounding box center [319, 251] width 176 height 34
click at [324, 258] on div "Antonia Castells" at bounding box center [319, 251] width 176 height 34
click at [301, 246] on div "Antonia Castells" at bounding box center [319, 251] width 176 height 34
drag, startPoint x: 1166, startPoint y: 145, endPoint x: 1298, endPoint y: 164, distance: 132.9
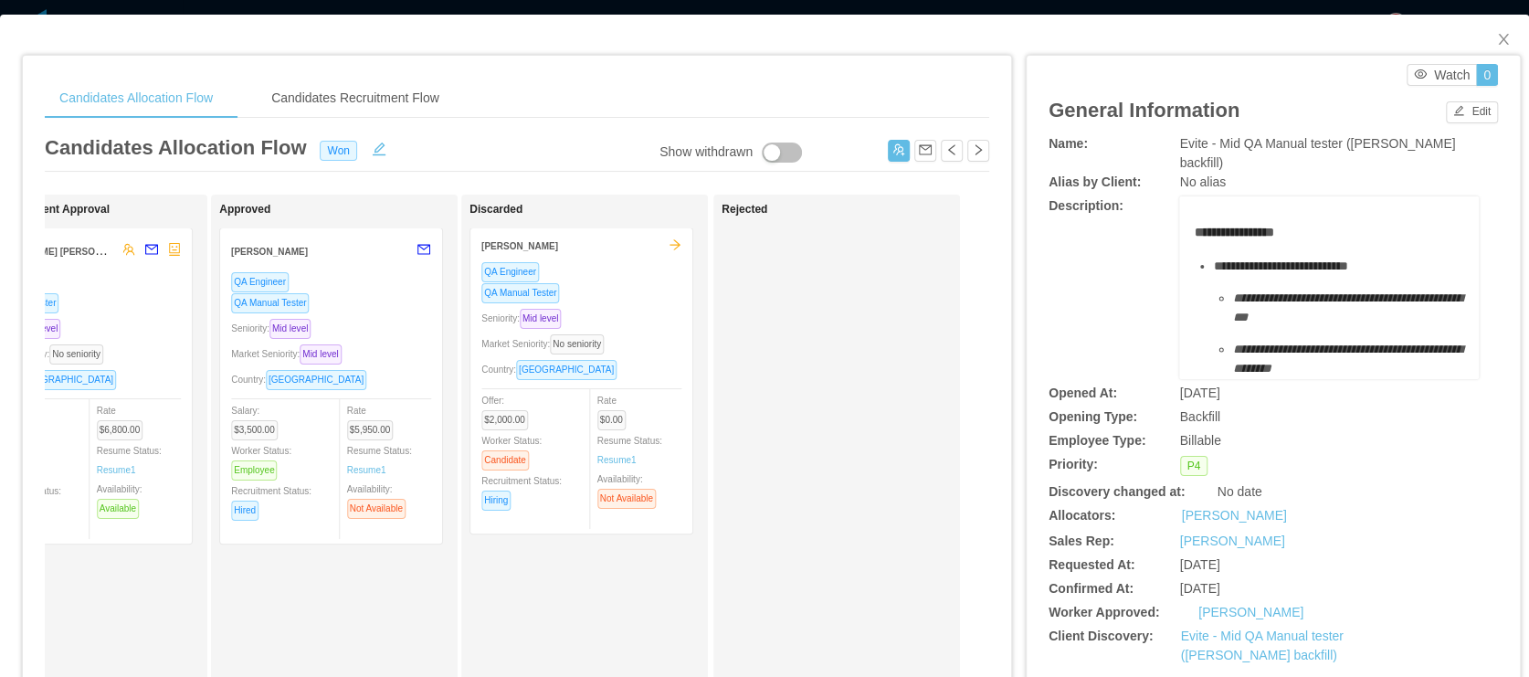
click at [1298, 164] on div "Name: Evite - Mid QA Manual tester (Juan Penalosa's backfill)" at bounding box center [1272, 153] width 449 height 38
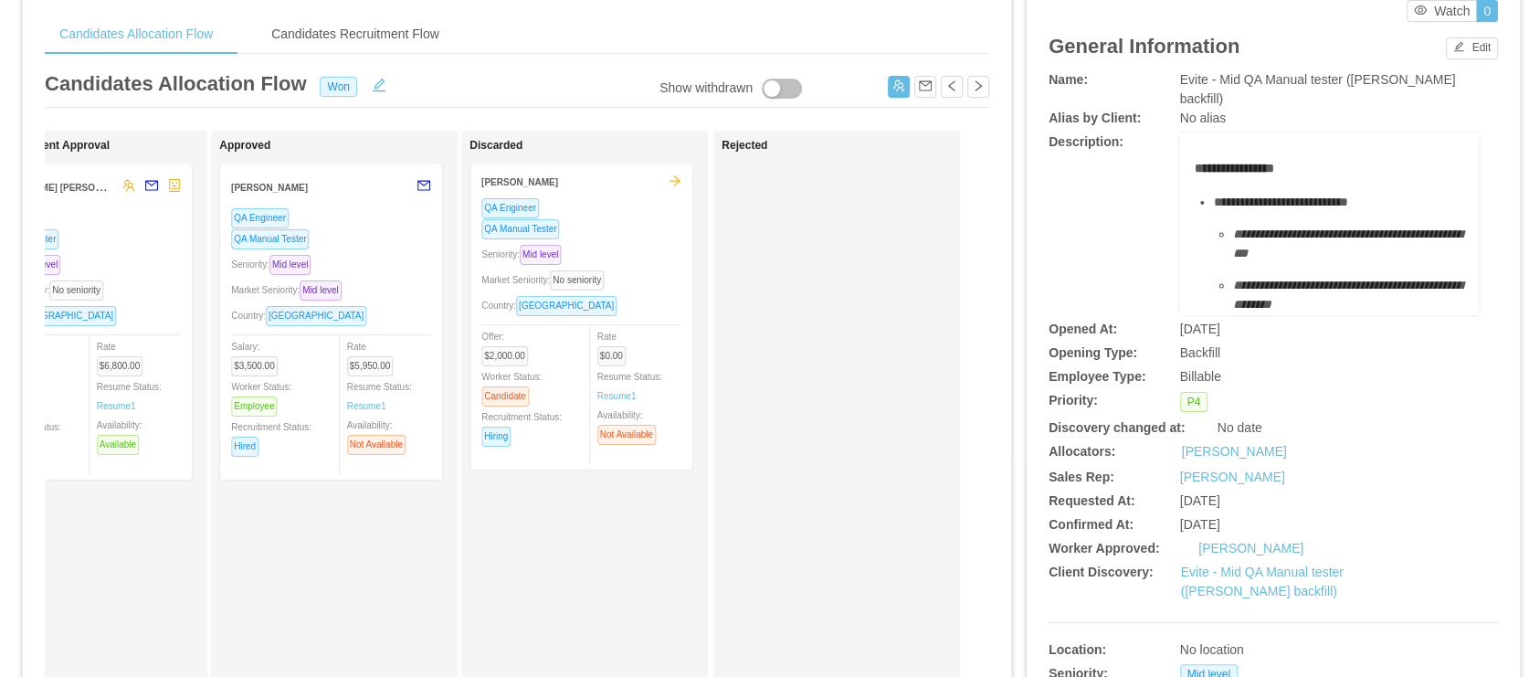
drag, startPoint x: 1271, startPoint y: 553, endPoint x: 1184, endPoint y: 556, distance: 86.8
click at [1184, 556] on div "Worker Approved: Antonia Castells" at bounding box center [1272, 548] width 449 height 19
copy div "Antonia Castells"
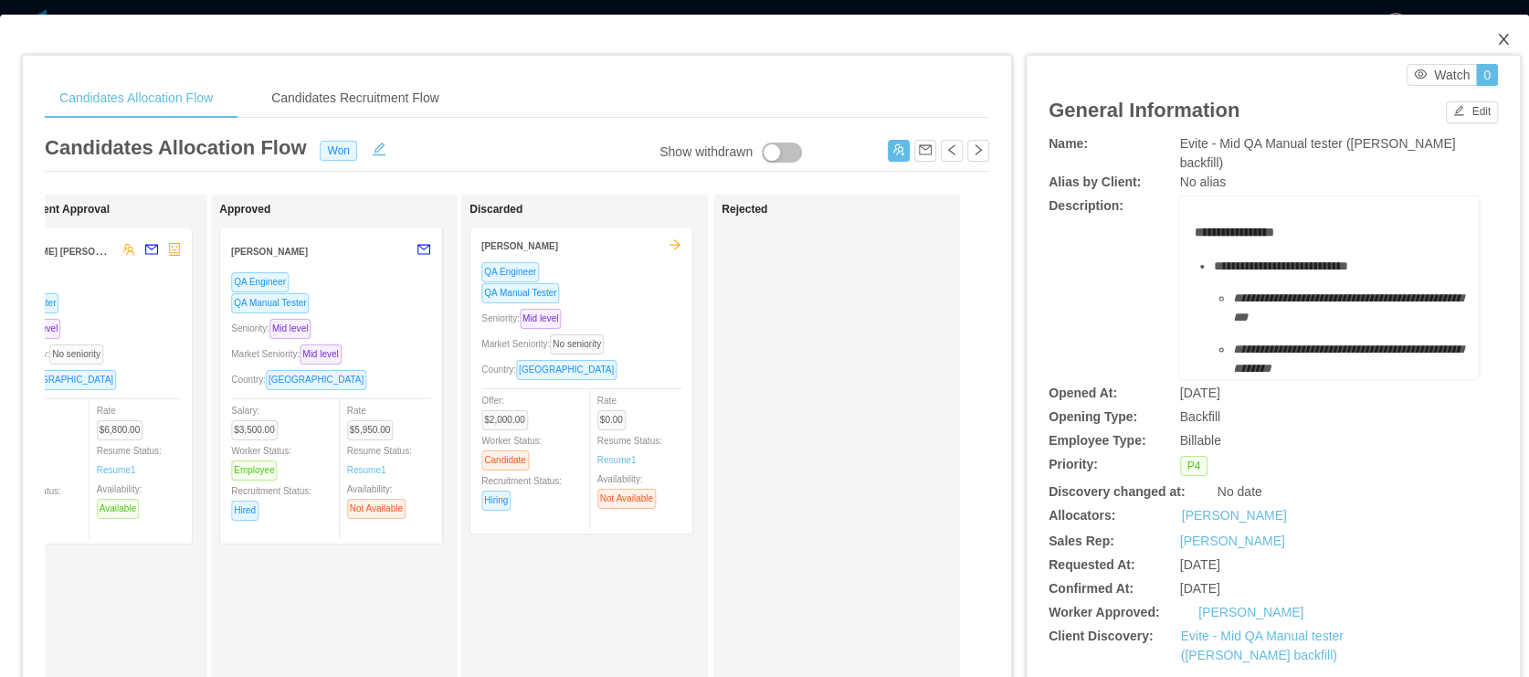
click at [1498, 35] on icon "icon: close" at bounding box center [1503, 39] width 10 height 11
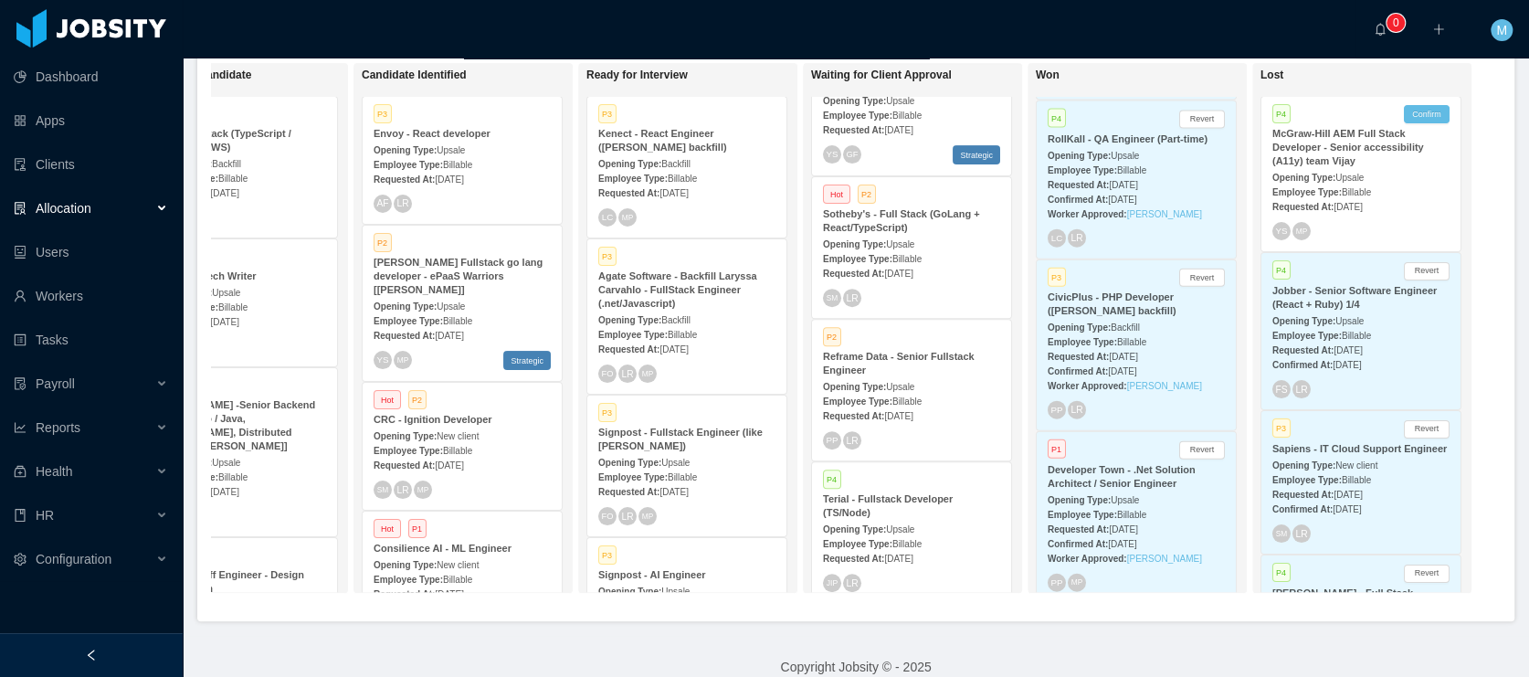
scroll to position [2563, 0]
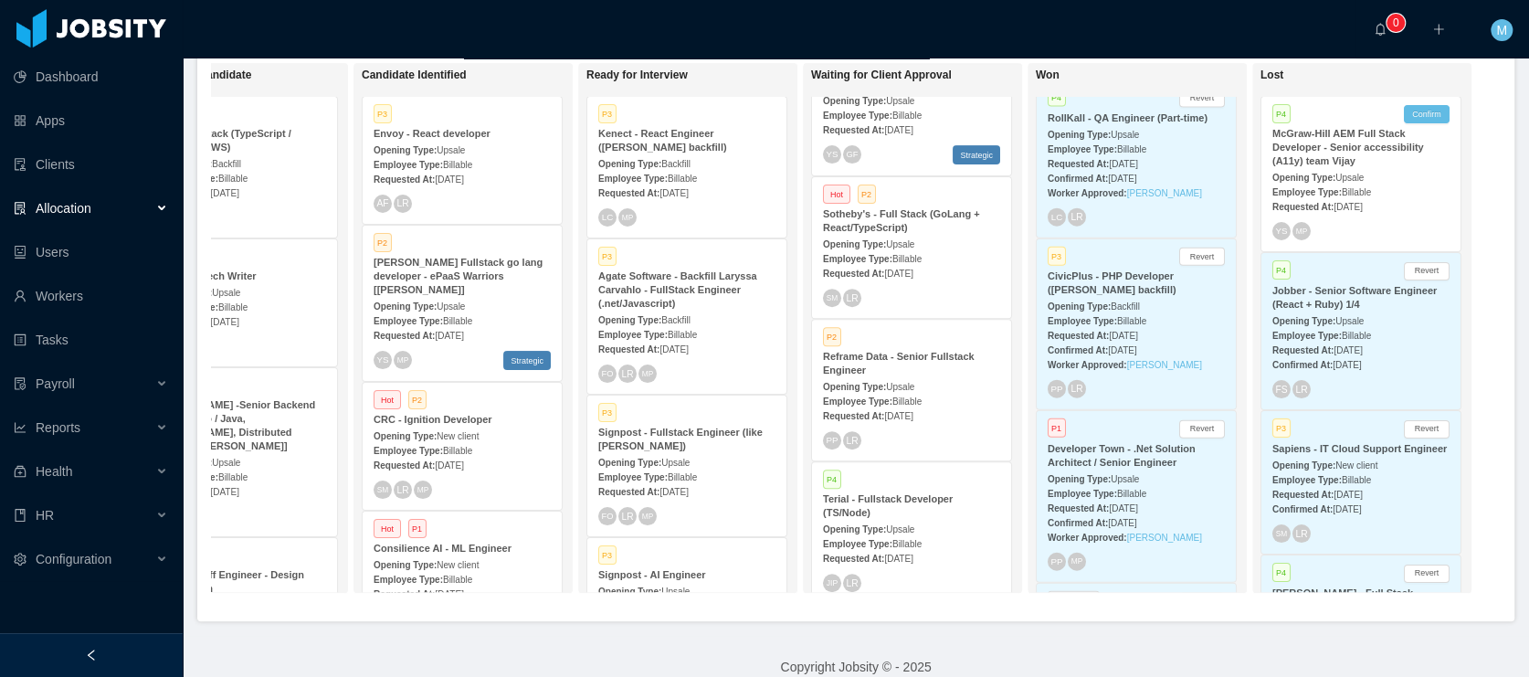
click at [1084, 450] on strong "Developer Town - .Net Solution Architect / Senior Engineer" at bounding box center [1121, 455] width 148 height 25
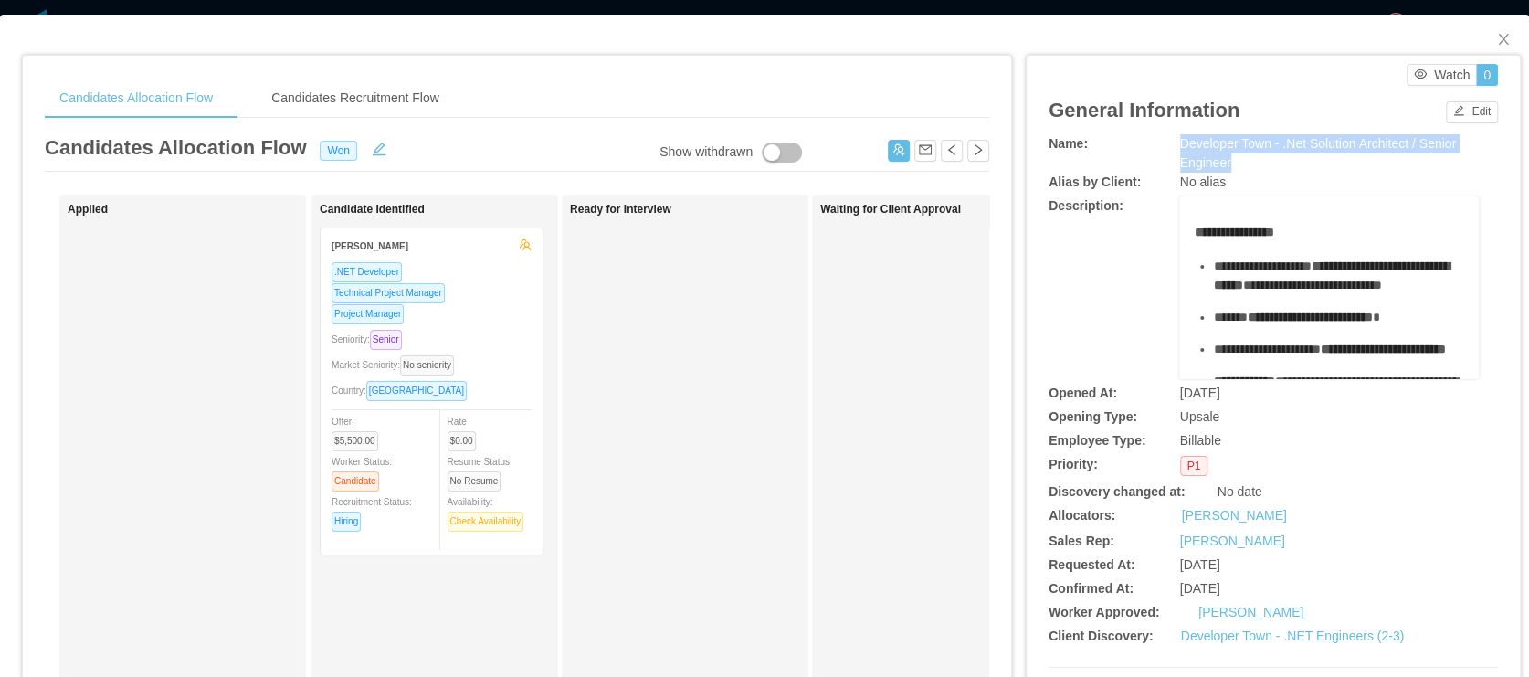
drag, startPoint x: 1239, startPoint y: 164, endPoint x: 1172, endPoint y: 139, distance: 72.2
click at [1180, 139] on div "Developer Town - .Net Solution Architect / Senior Engineer" at bounding box center [1330, 153] width 300 height 38
click at [1496, 42] on icon "icon: close" at bounding box center [1503, 39] width 15 height 15
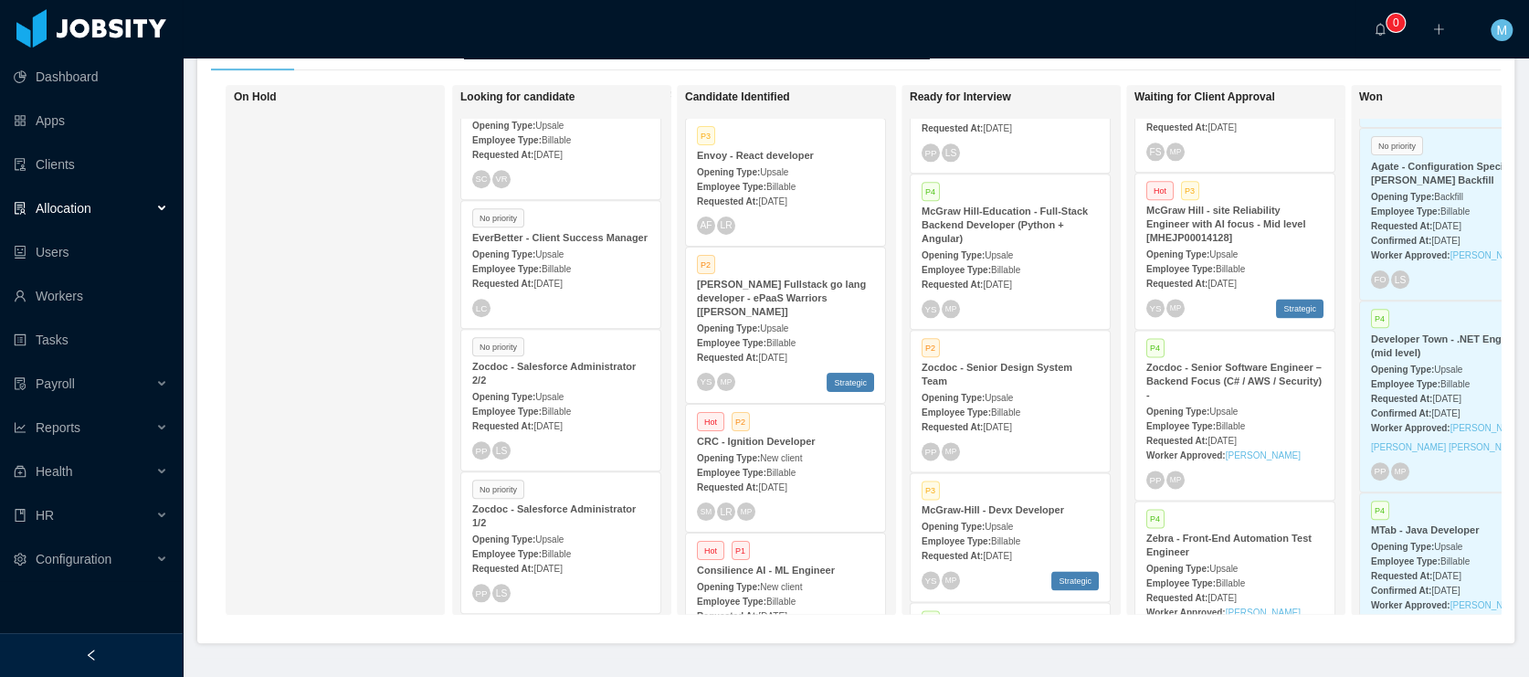
scroll to position [3337, 0]
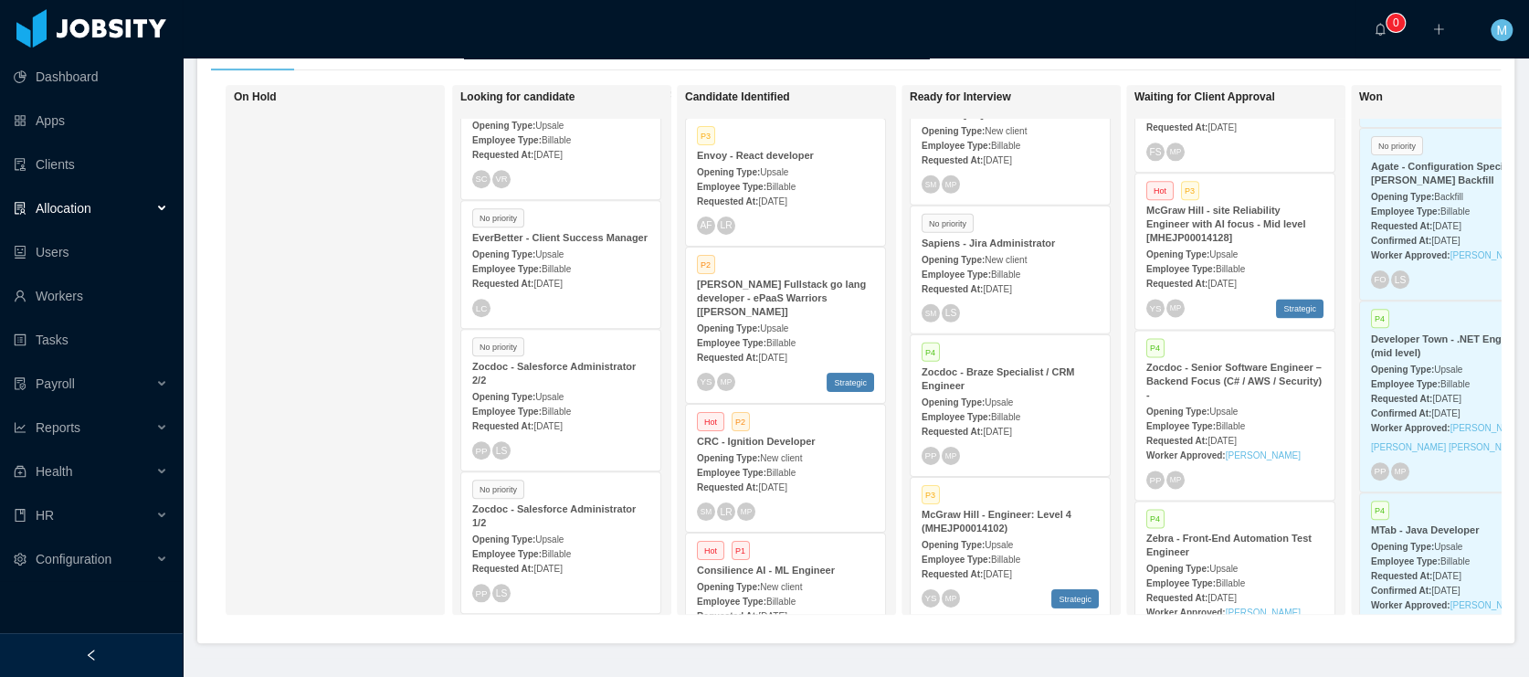
click at [1293, 401] on div "Opening Type: Upsale" at bounding box center [1234, 410] width 177 height 19
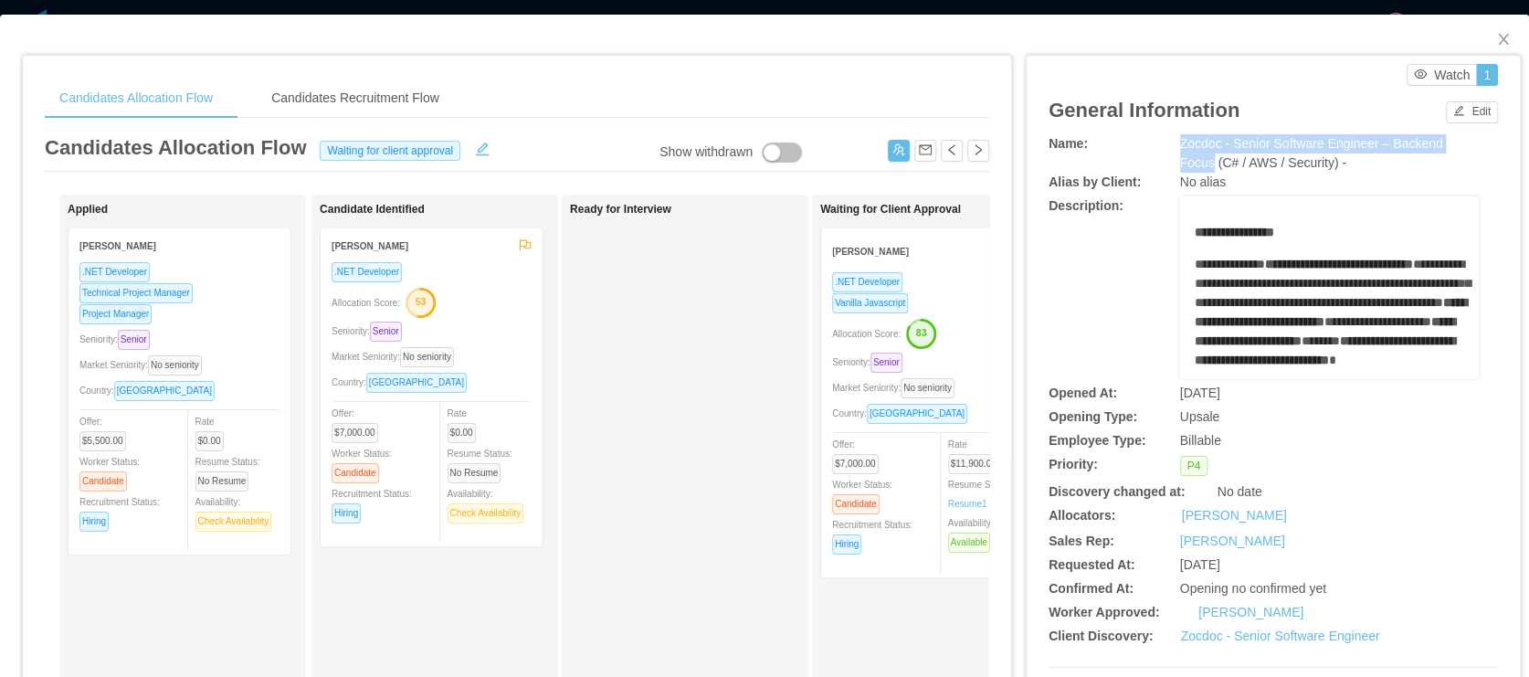
drag, startPoint x: 1170, startPoint y: 143, endPoint x: 1204, endPoint y: 161, distance: 38.0
click at [1204, 161] on span "Zocdoc - Senior Software Engineer – Backend Focus (C# / AWS / Security) -" at bounding box center [1311, 153] width 263 height 34
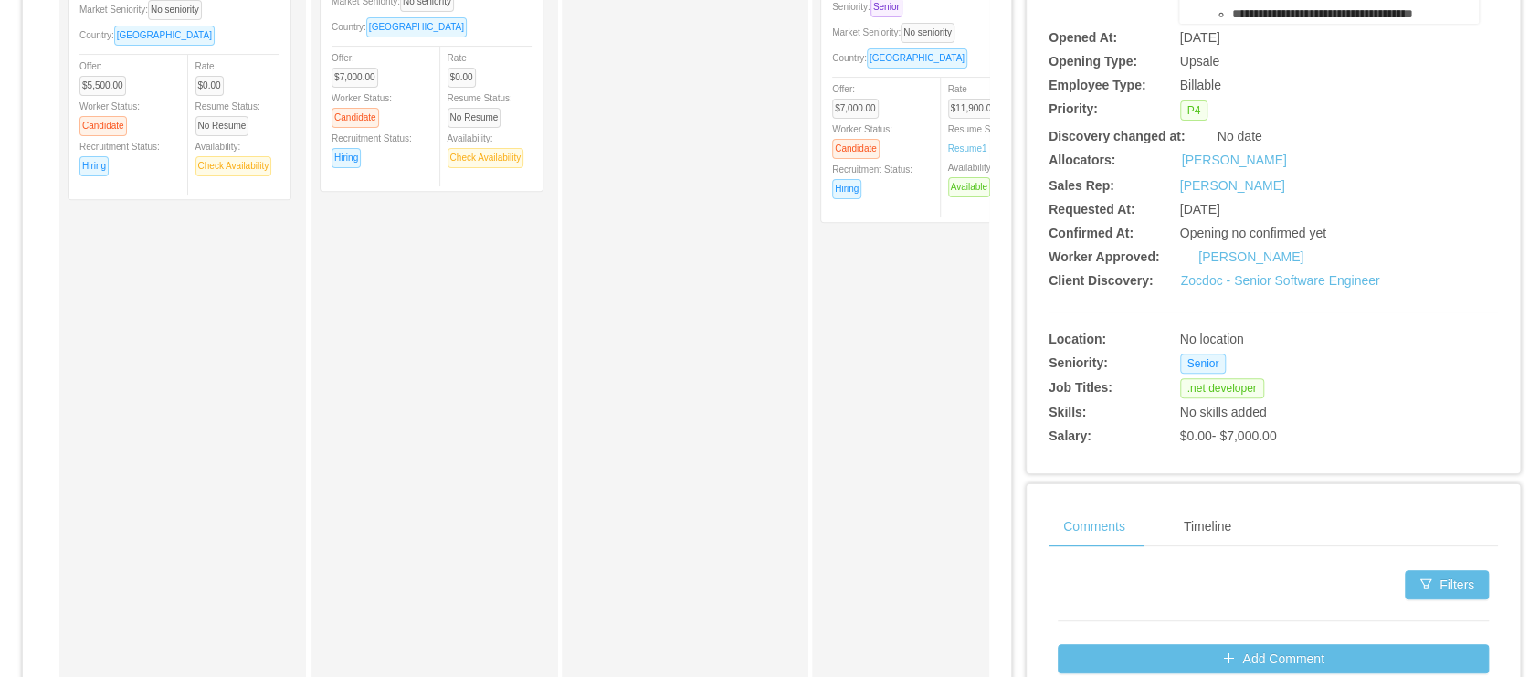
scroll to position [90, 0]
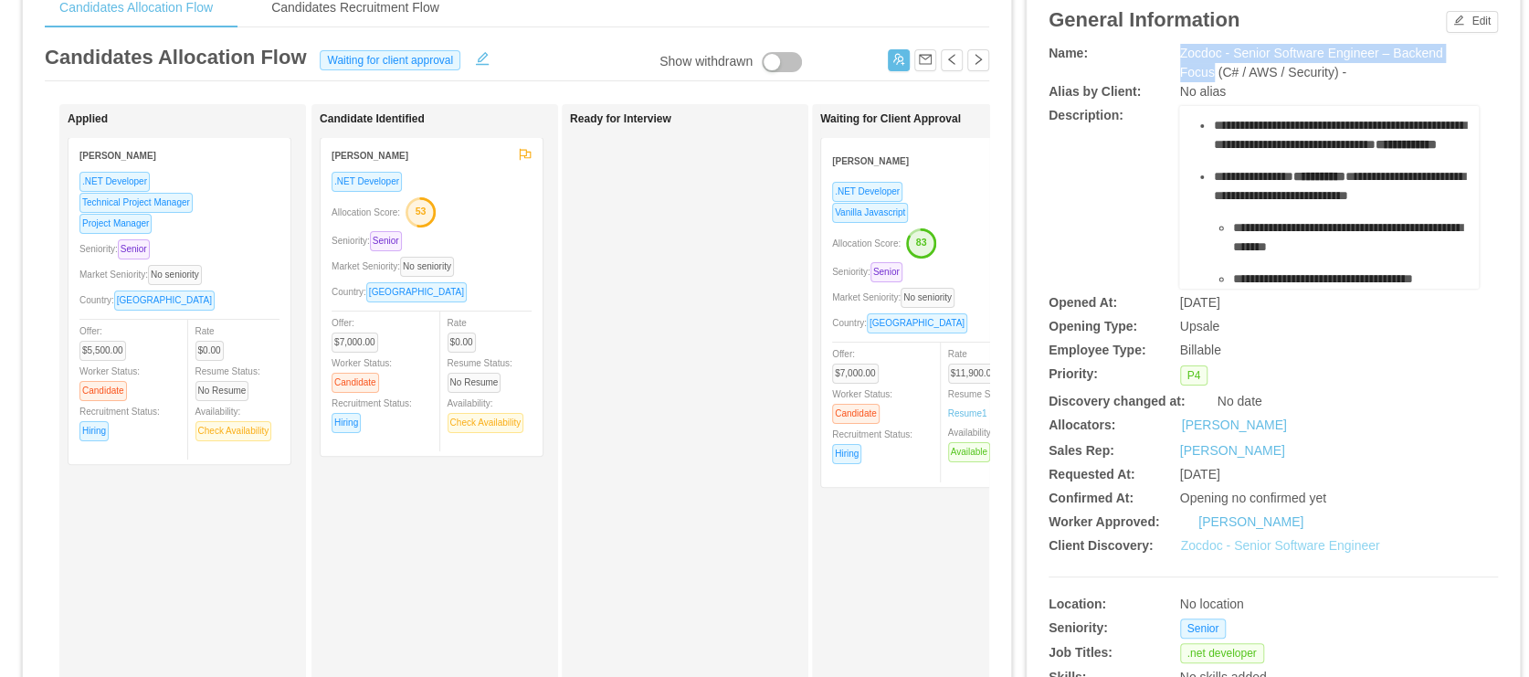
click at [1240, 550] on link "Zocdoc - Senior Software Engineer" at bounding box center [1280, 545] width 199 height 15
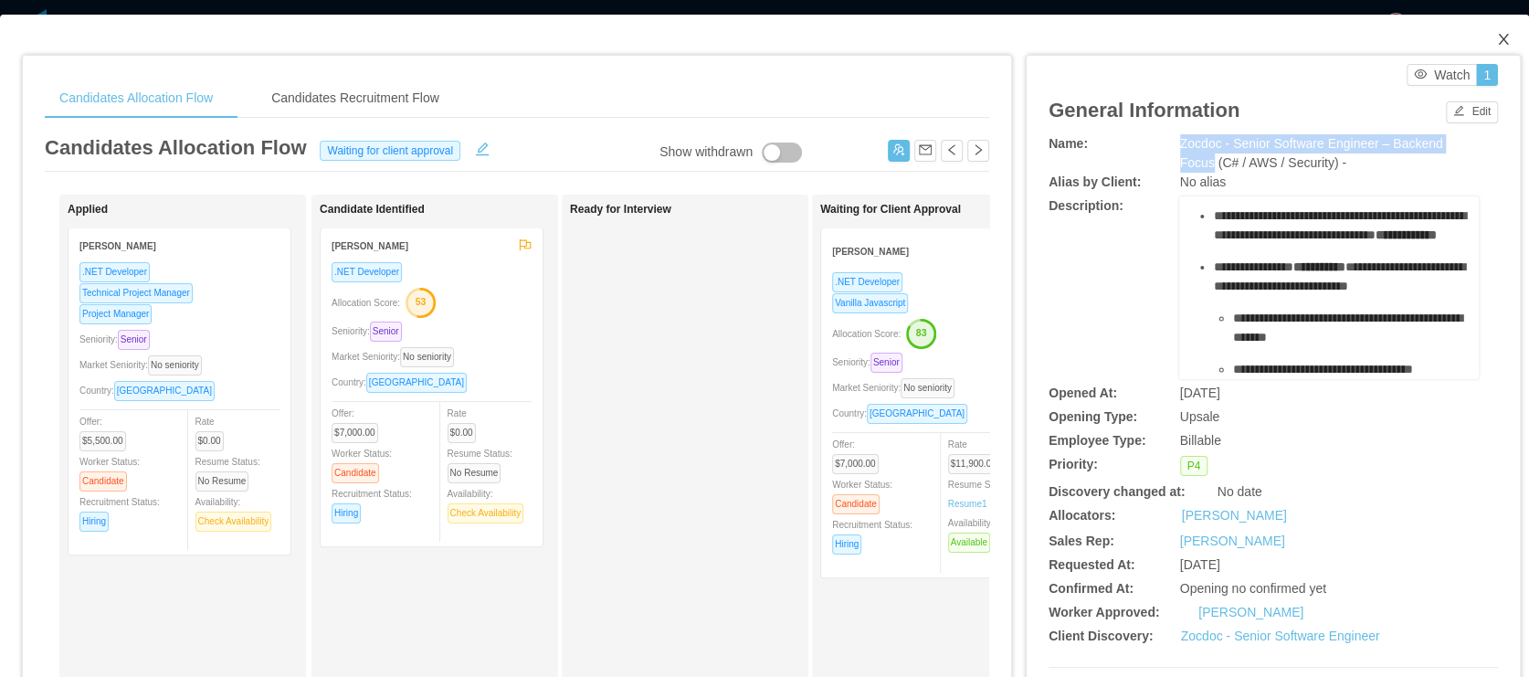
click at [1498, 37] on icon "icon: close" at bounding box center [1503, 39] width 10 height 11
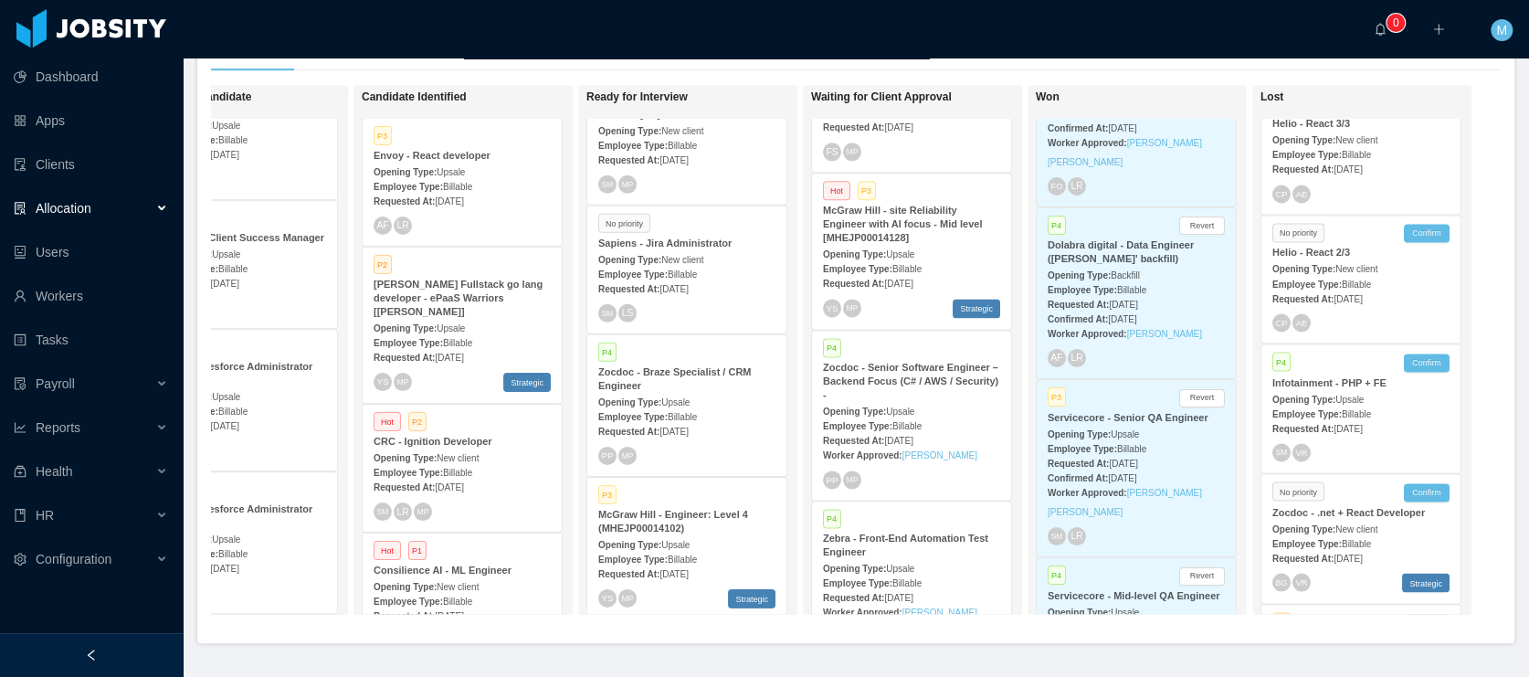
scroll to position [0, 334]
click at [1120, 264] on strong "Dolabra digital - Data Engineer (Eduardo Lopes' backfill)" at bounding box center [1120, 251] width 146 height 25
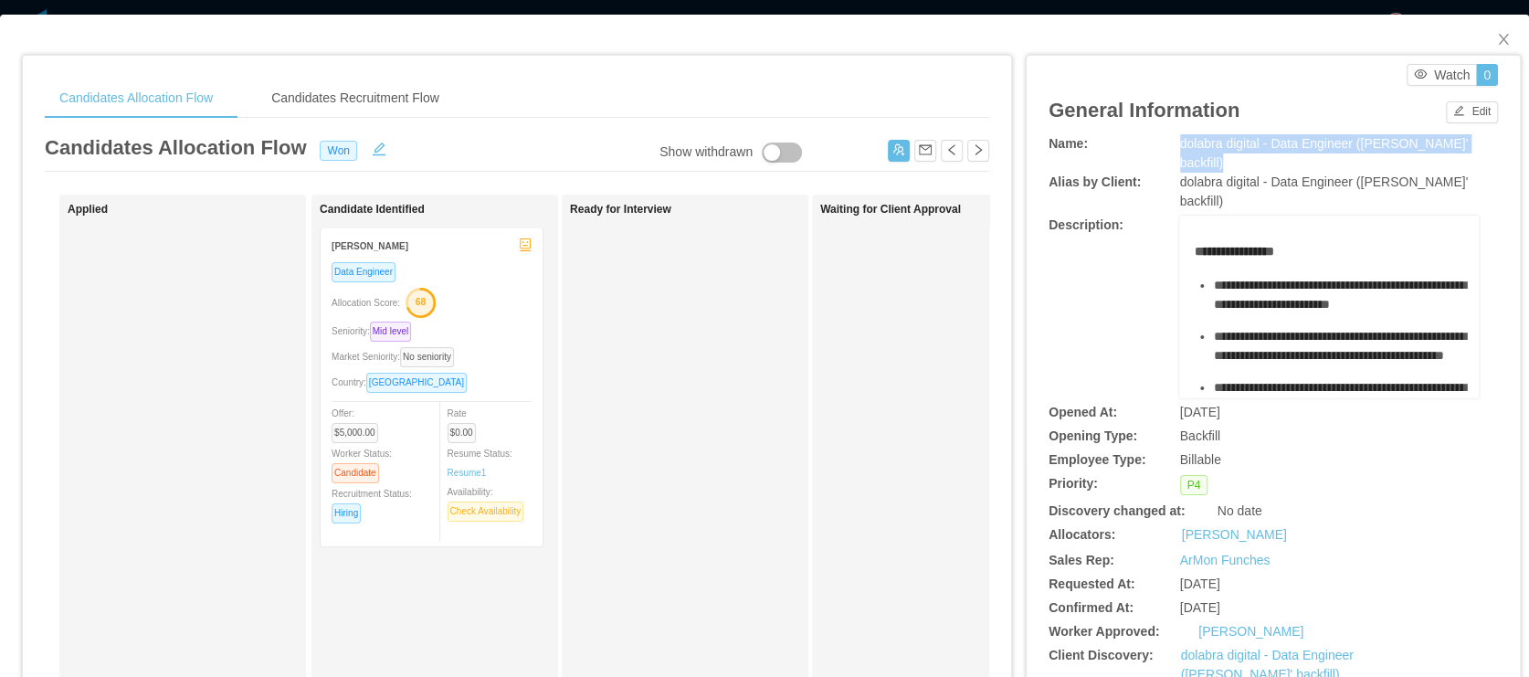
drag, startPoint x: 1167, startPoint y: 138, endPoint x: 1241, endPoint y: 167, distance: 79.5
click at [1241, 167] on div "Name: dolabra digital - Data Engineer (Eduardo Lopes' backfill)" at bounding box center [1272, 153] width 449 height 38
click at [1496, 37] on icon "icon: close" at bounding box center [1503, 39] width 15 height 15
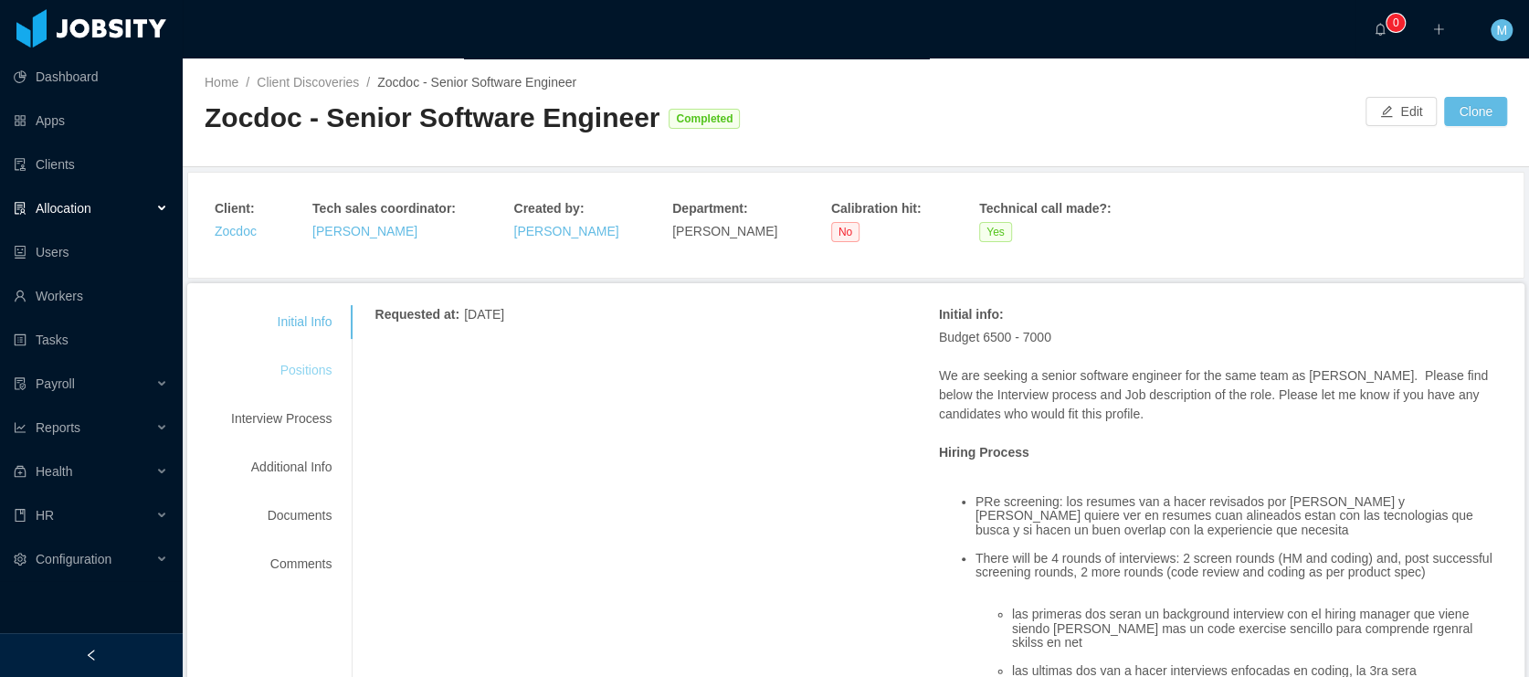
click at [310, 379] on div "Positions" at bounding box center [281, 370] width 144 height 34
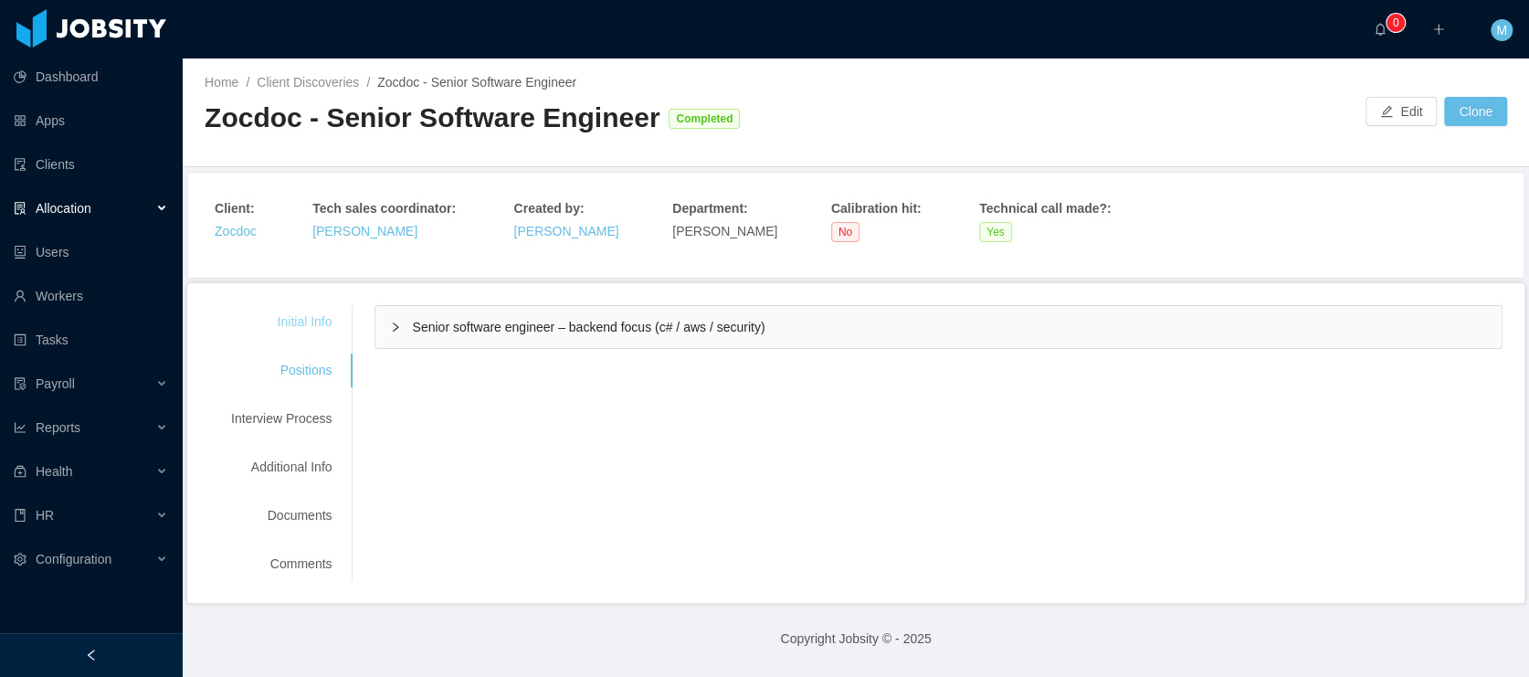
click at [327, 322] on div "Initial Info" at bounding box center [281, 322] width 144 height 34
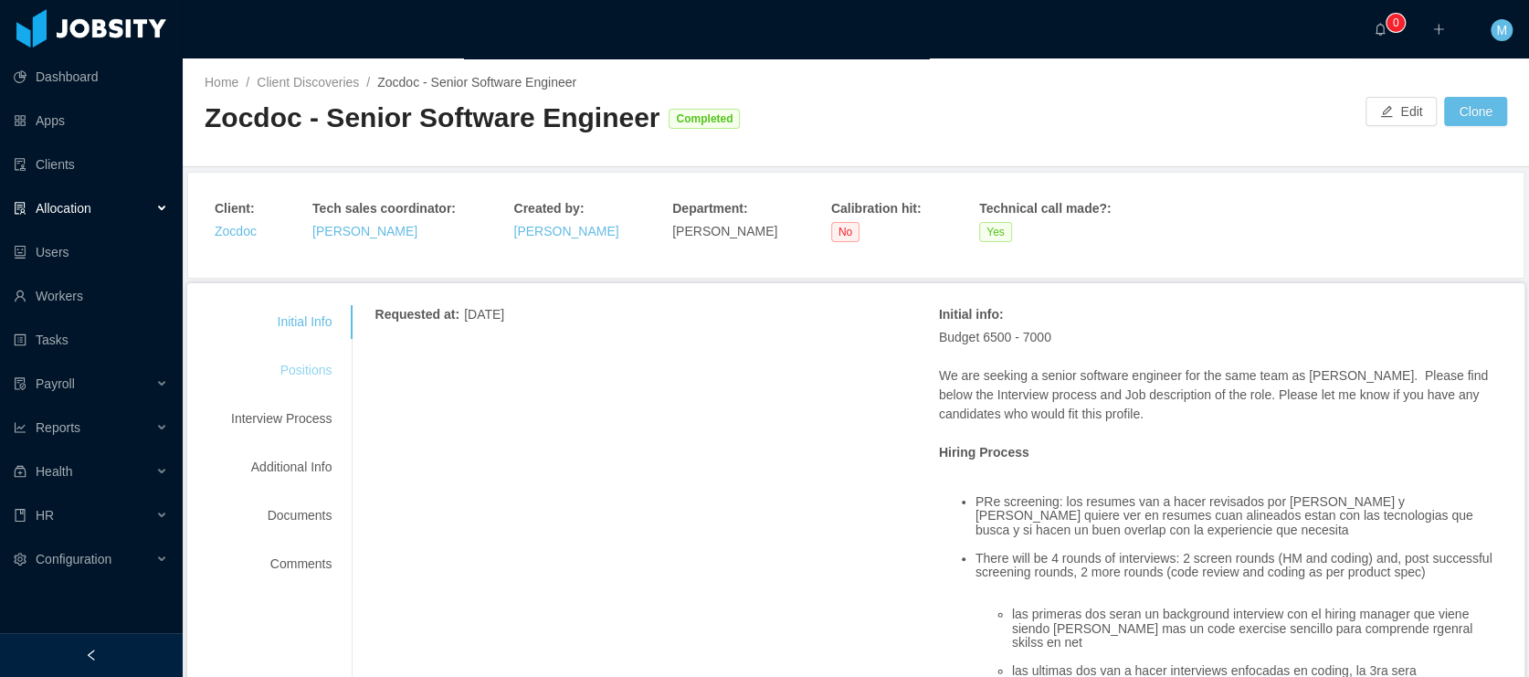
click at [301, 365] on div "Positions" at bounding box center [281, 370] width 144 height 34
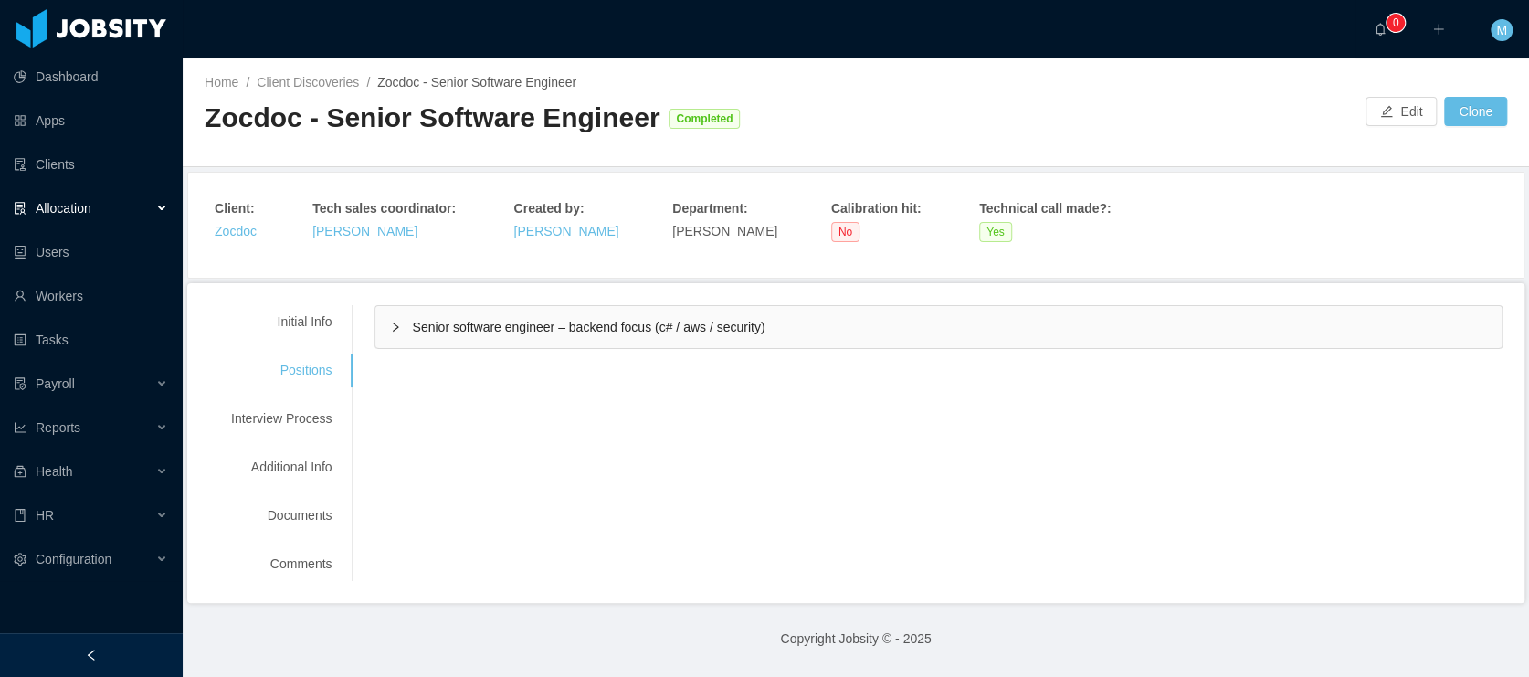
click at [496, 331] on span "Senior software engineer – backend focus (c# / aws / security)" at bounding box center [588, 327] width 352 height 15
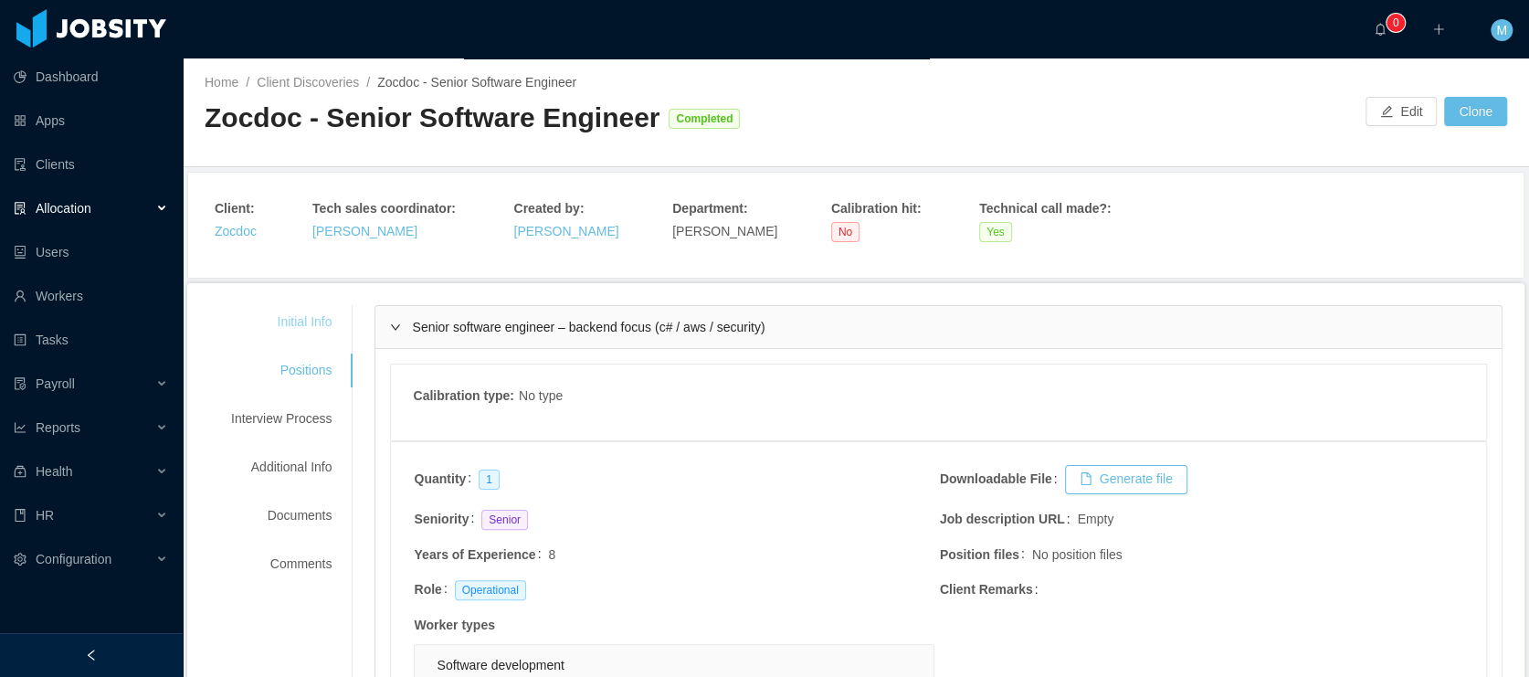
click at [307, 305] on div "Initial Info" at bounding box center [281, 322] width 144 height 34
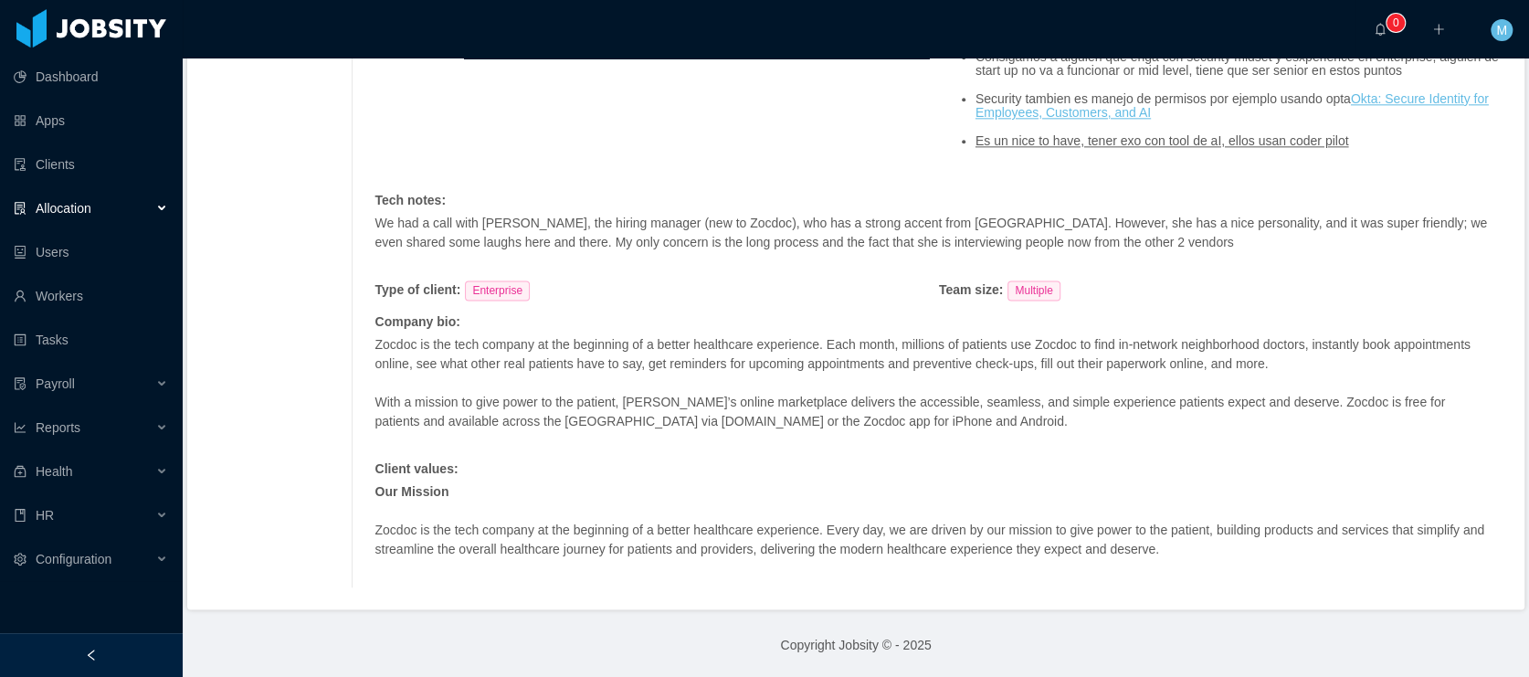
scroll to position [1333, 0]
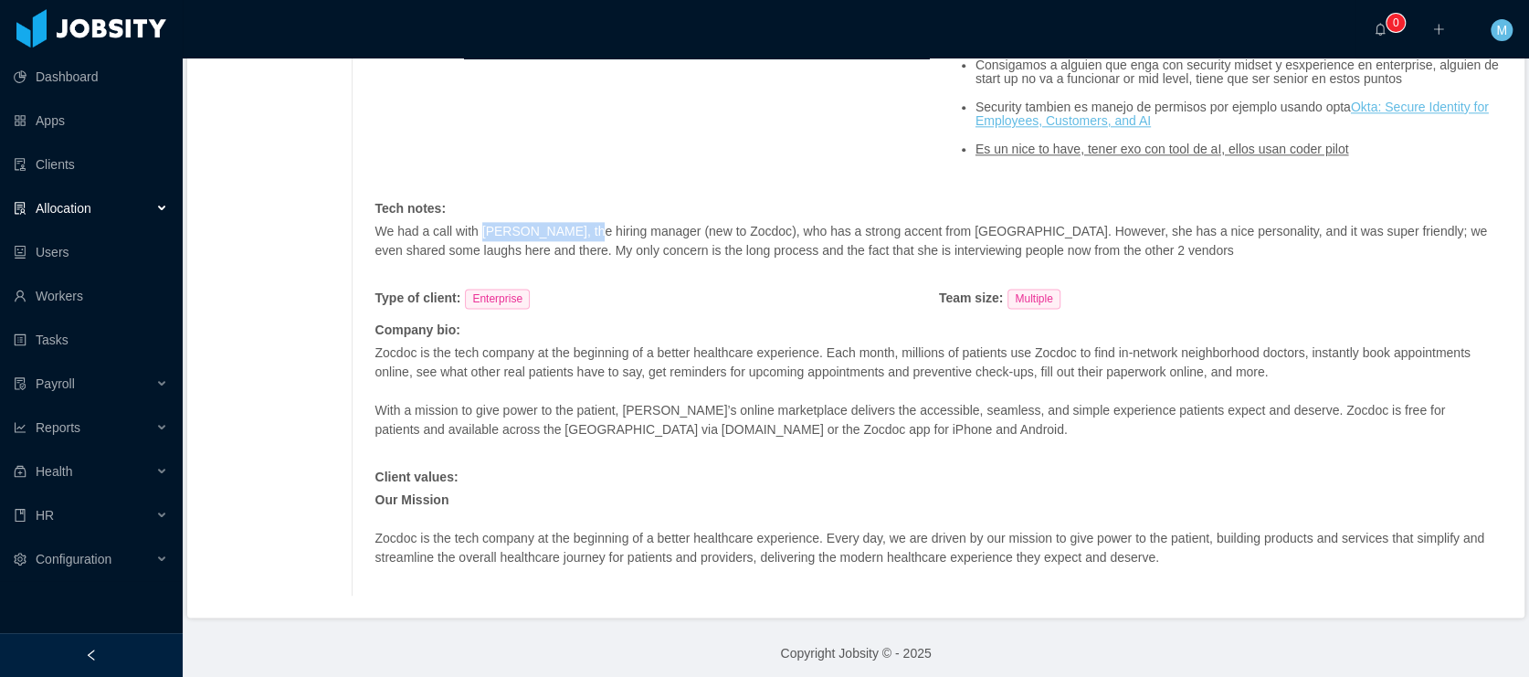
drag, startPoint x: 595, startPoint y: 276, endPoint x: 490, endPoint y: 279, distance: 105.0
click at [490, 260] on p "We had a call with [PERSON_NAME], the hiring manager (new to Zocdoc), who has a…" at bounding box center [938, 241] width 1128 height 38
copy p "[PERSON_NAME]"
